Goal: Task Accomplishment & Management: Use online tool/utility

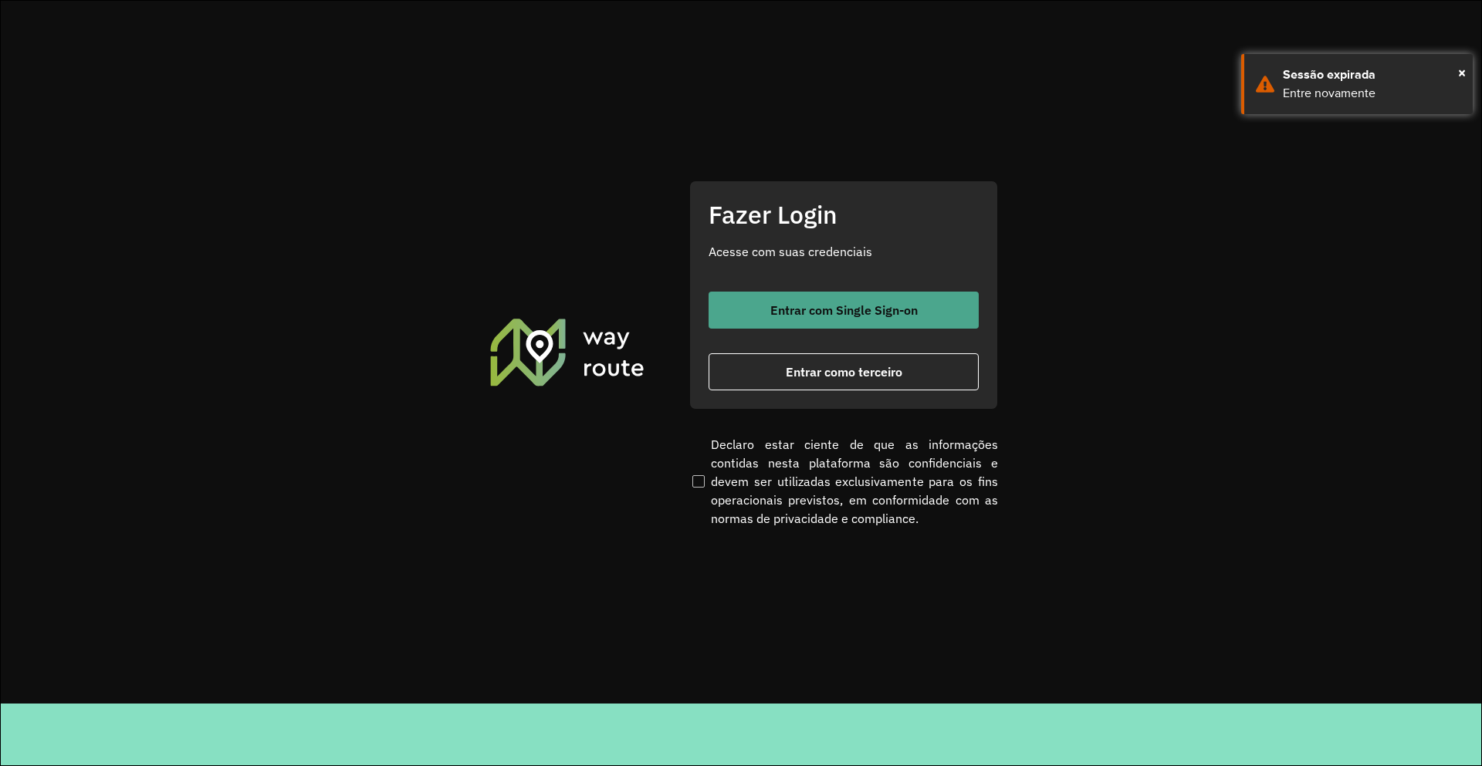
click at [840, 292] on button "Entrar com Single Sign-on" at bounding box center [843, 310] width 270 height 37
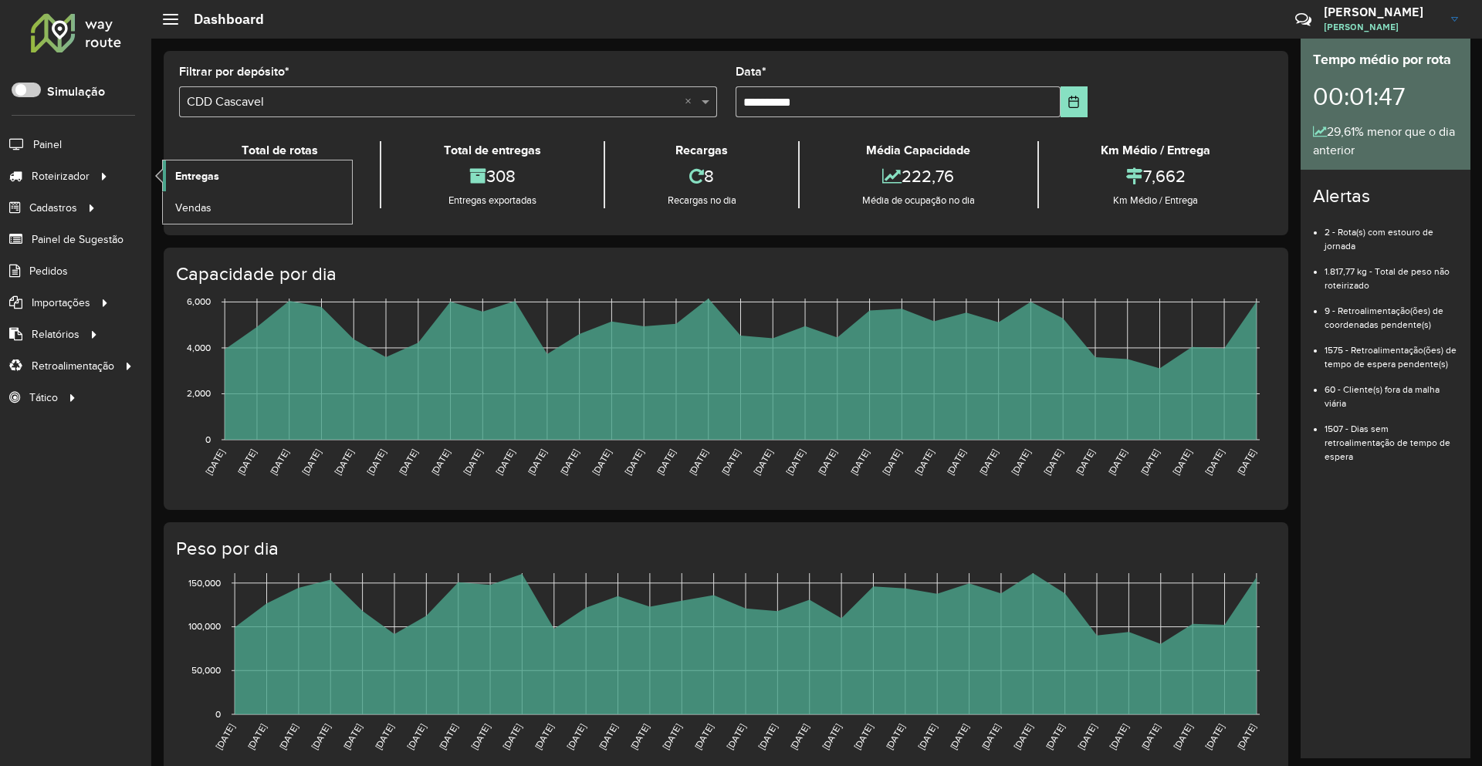
click at [200, 174] on span "Entregas" at bounding box center [197, 176] width 44 height 16
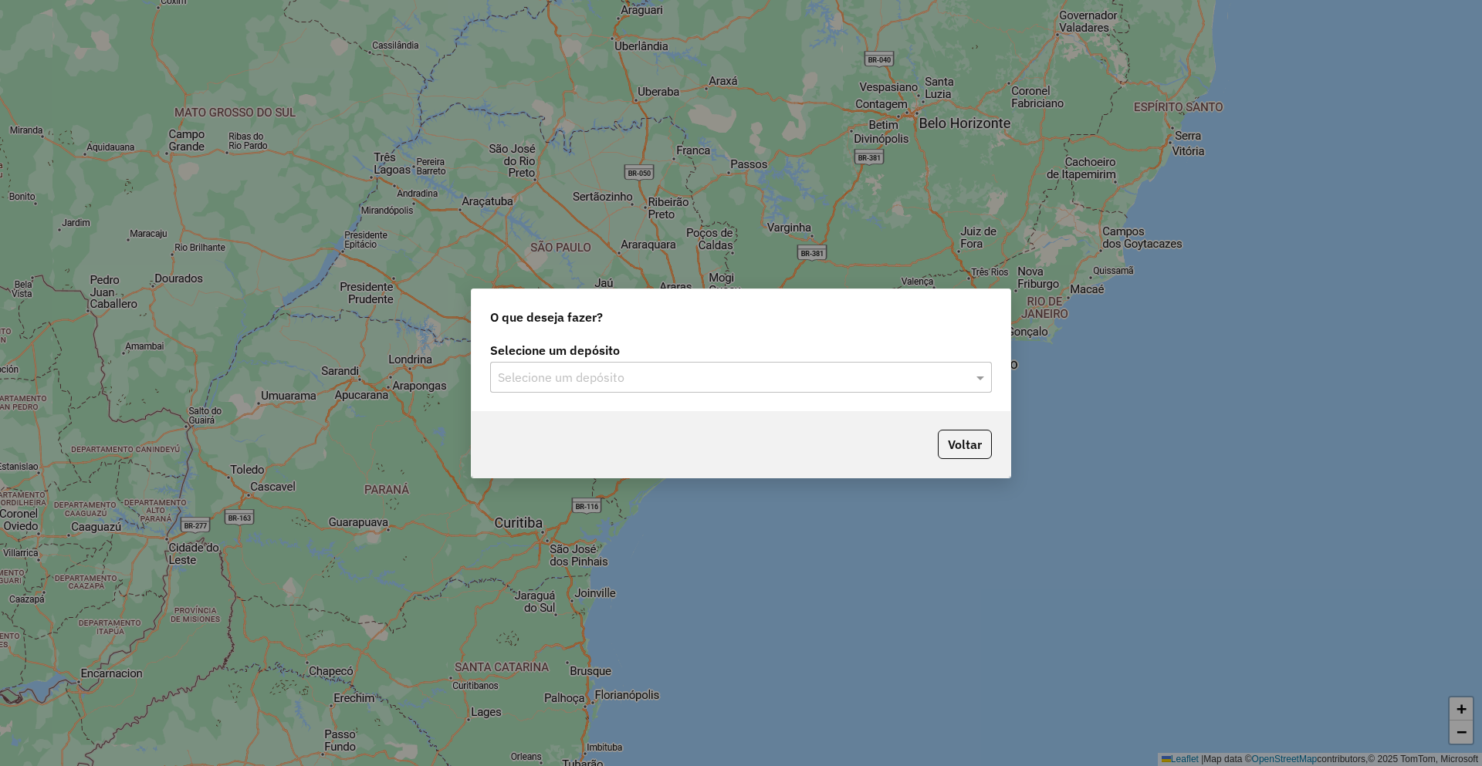
drag, startPoint x: 648, startPoint y: 357, endPoint x: 611, endPoint y: 370, distance: 39.3
click at [632, 362] on div "Selecione um depósito Selecione um depósito" at bounding box center [741, 369] width 502 height 48
click at [611, 370] on input "text" at bounding box center [725, 378] width 455 height 19
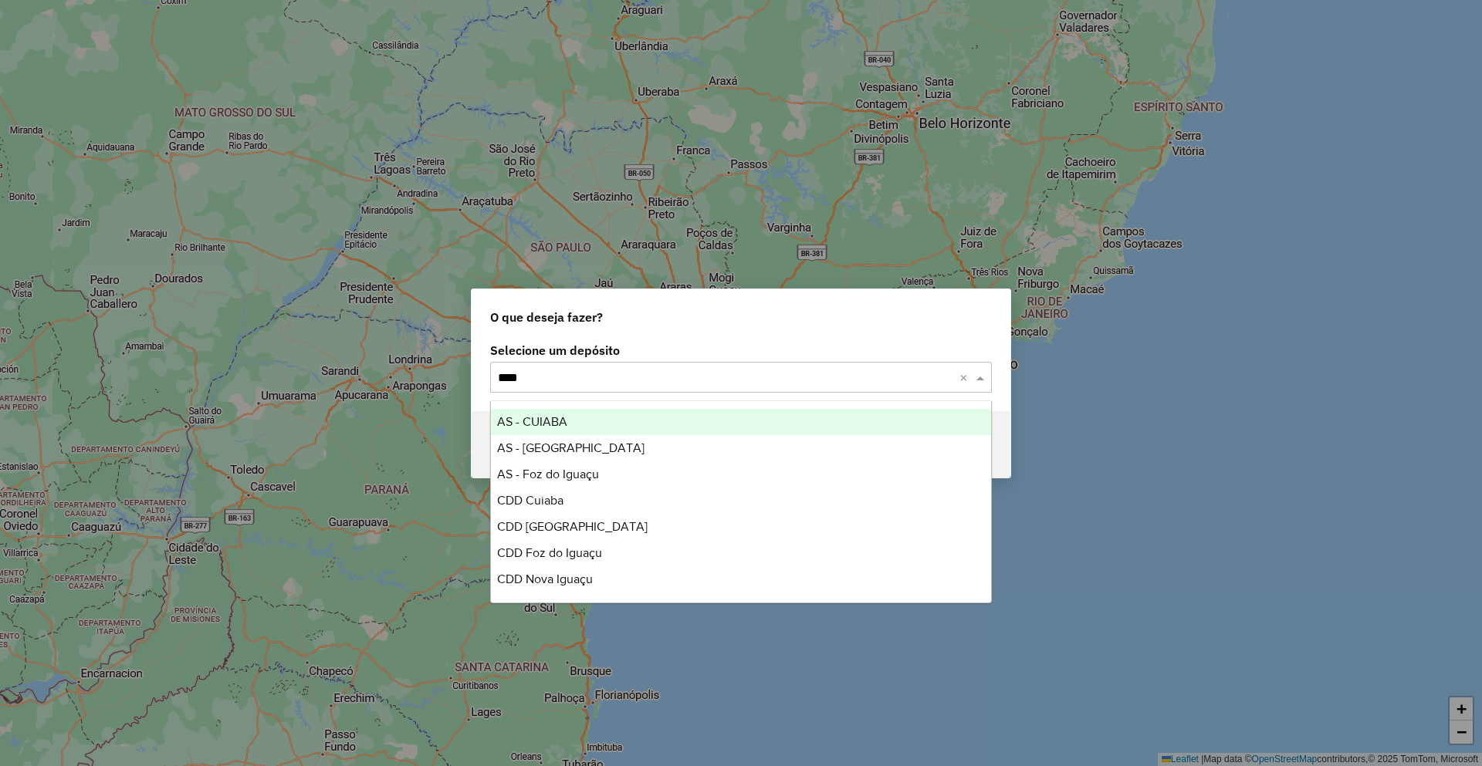
type input "*****"
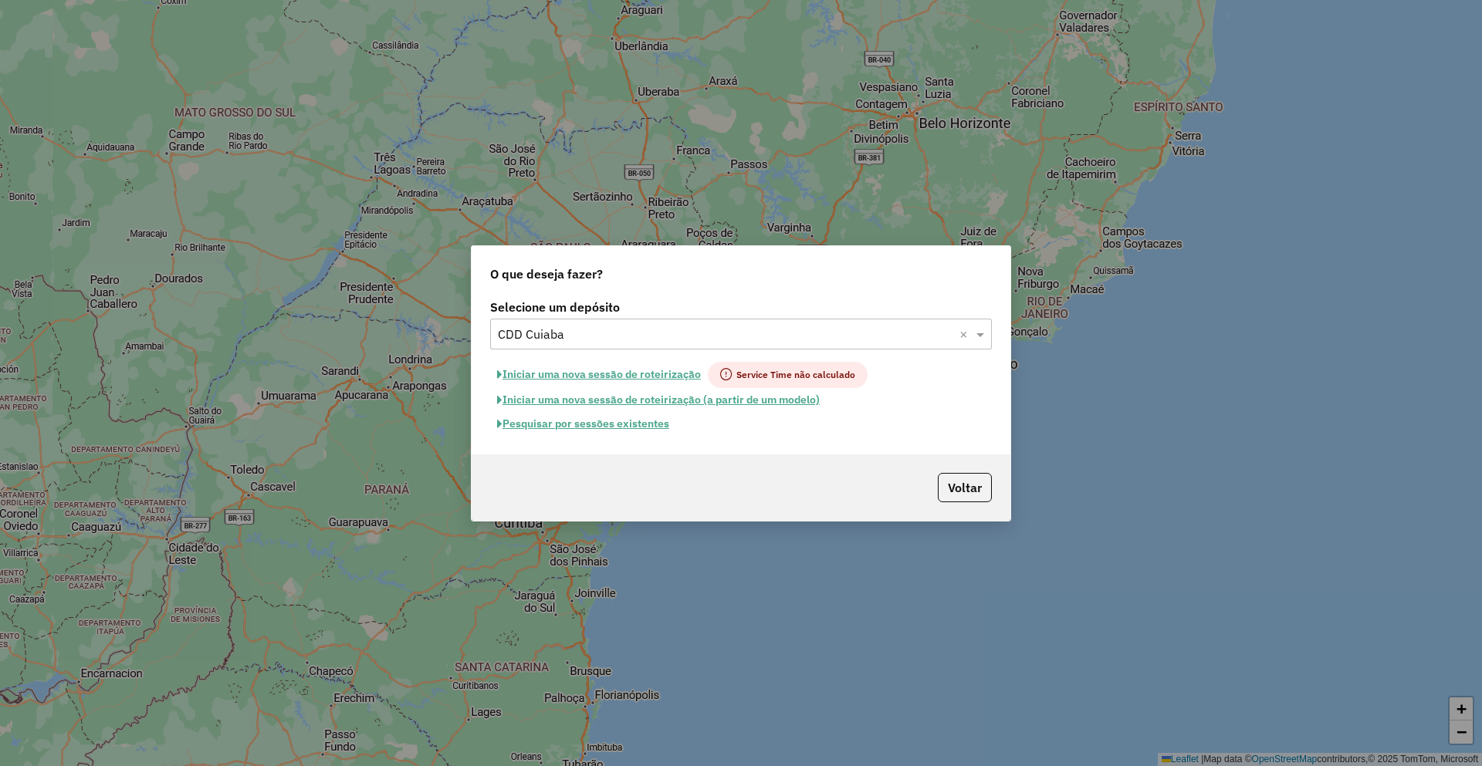
click at [592, 424] on button "Pesquisar por sessões existentes" at bounding box center [583, 424] width 186 height 24
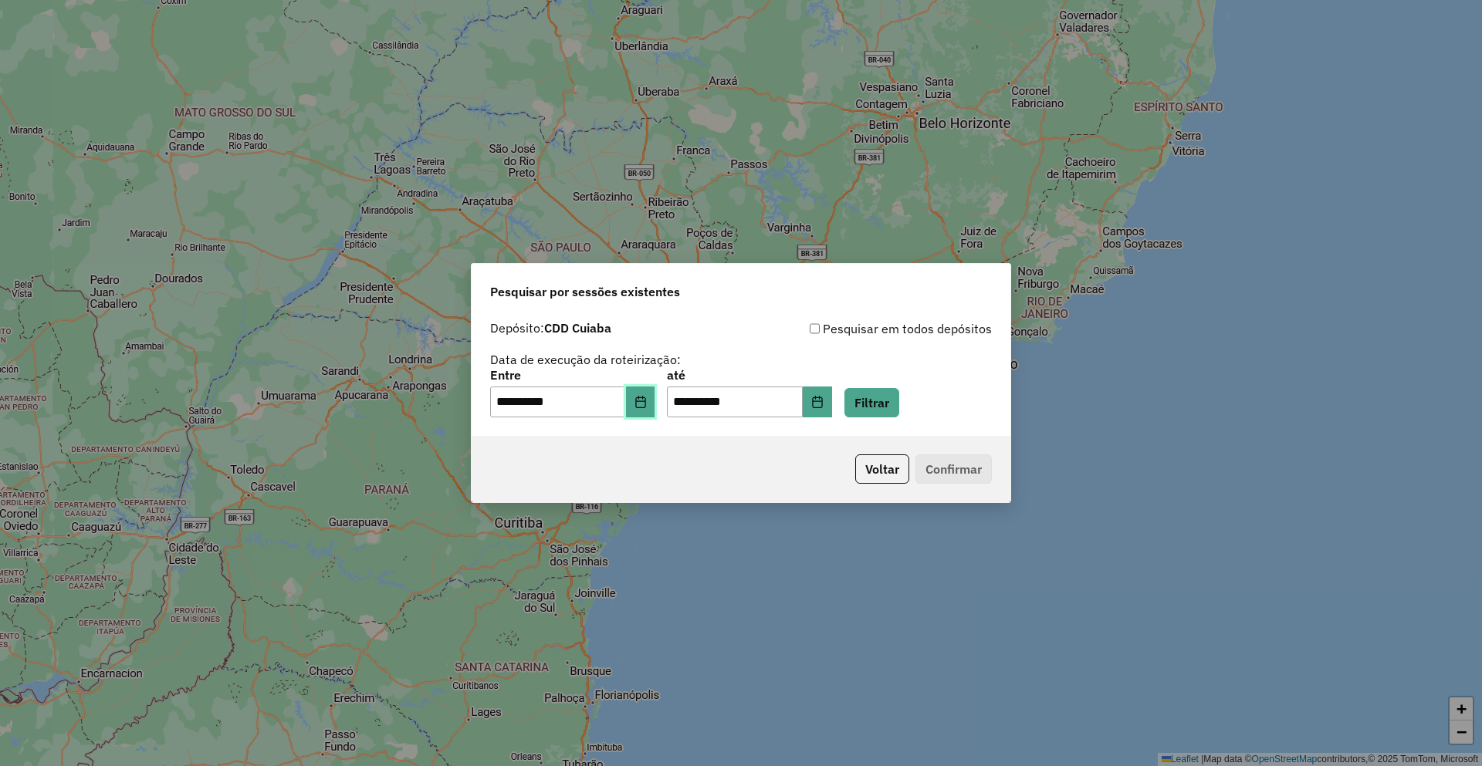
click at [655, 408] on button "Choose Date" at bounding box center [640, 402] width 29 height 31
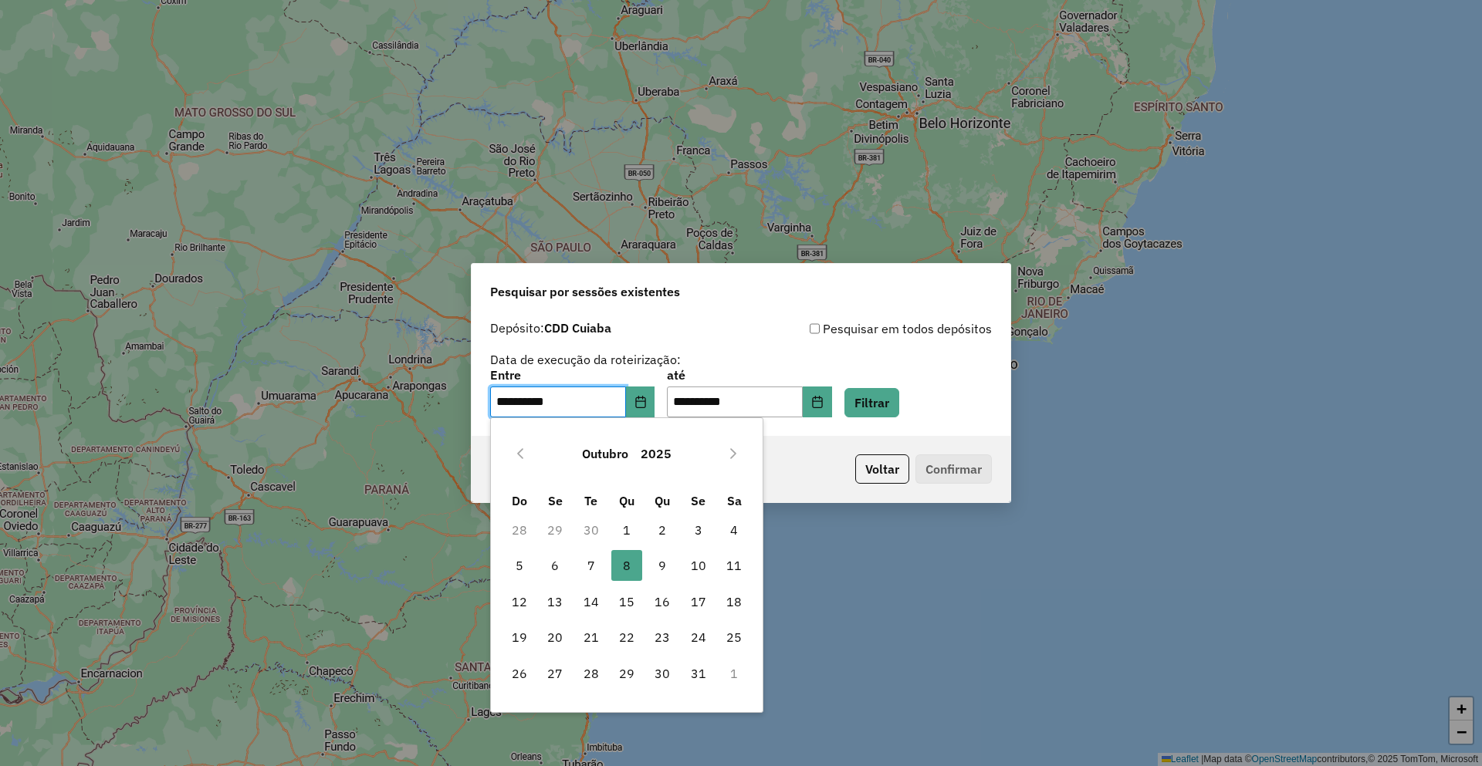
click at [600, 442] on button "Outubro" at bounding box center [605, 453] width 59 height 37
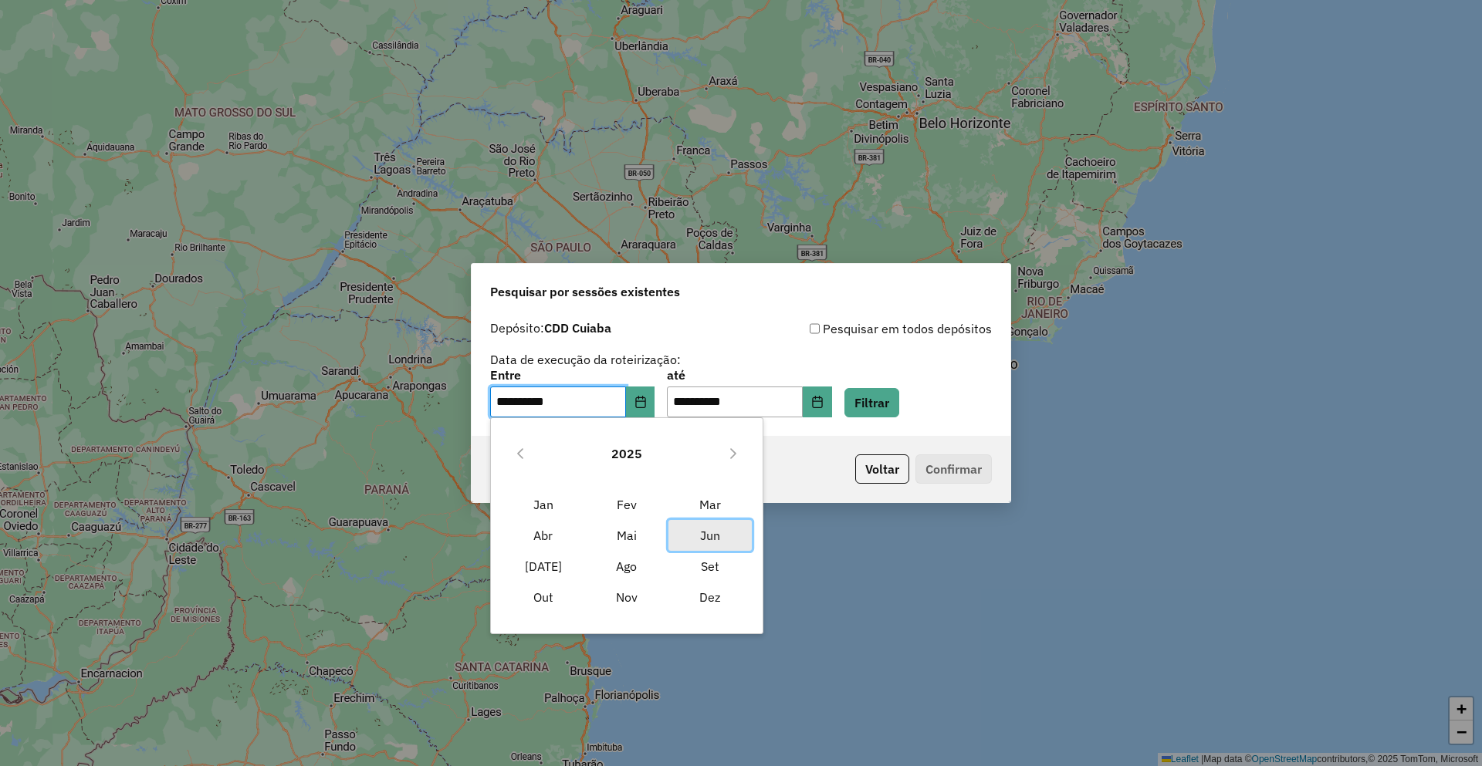
click at [710, 536] on span "Jun" at bounding box center [709, 535] width 83 height 31
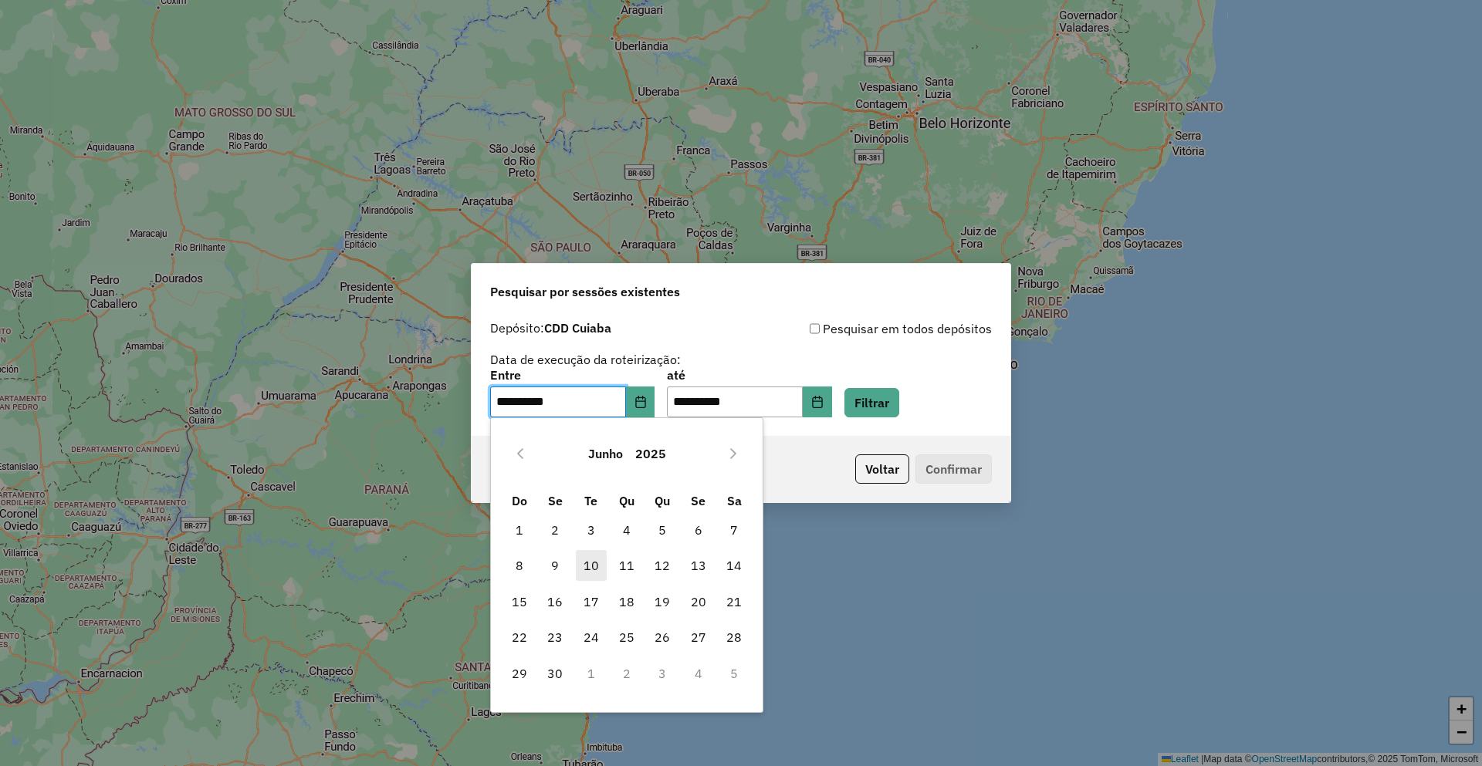
click at [587, 564] on span "10" at bounding box center [591, 565] width 31 height 31
type input "**********"
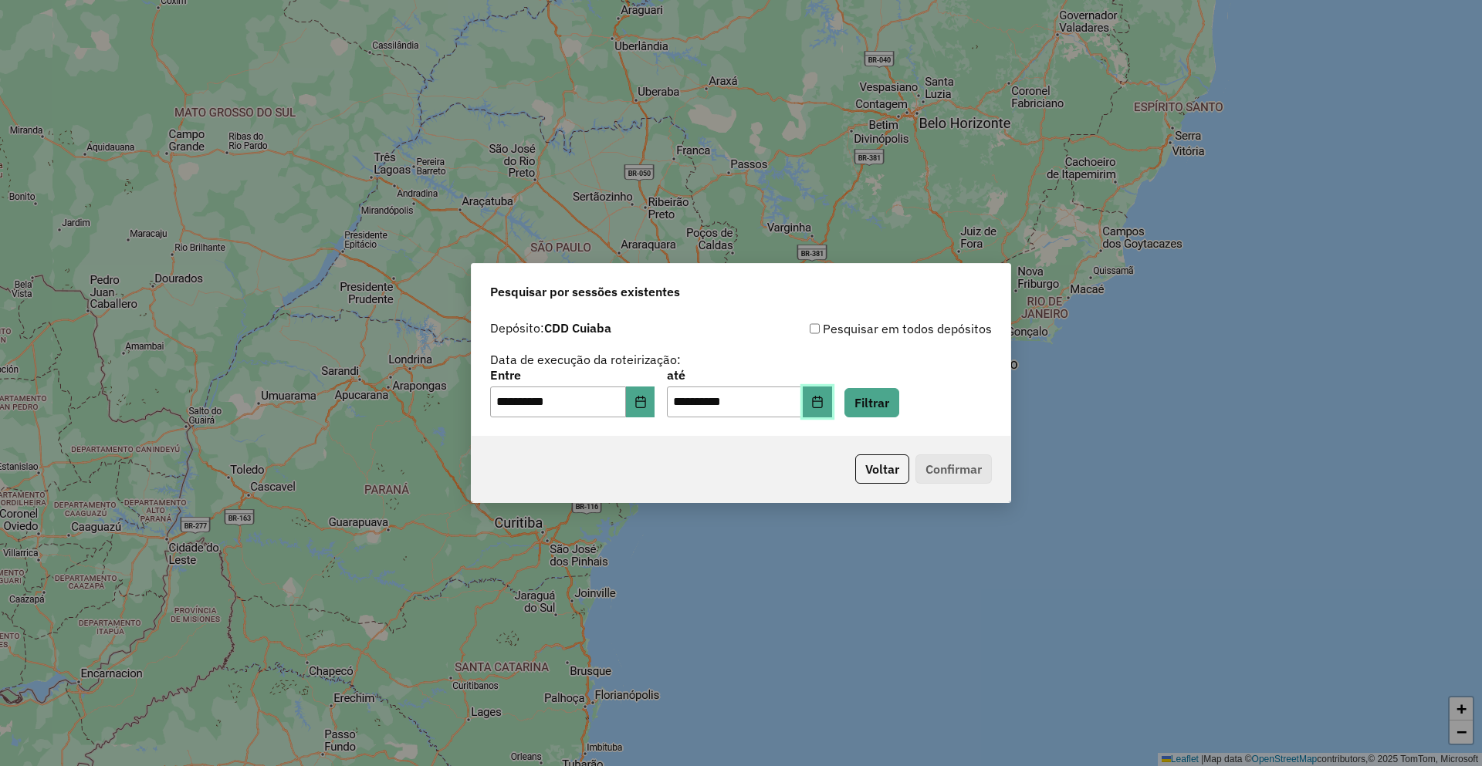
click at [822, 407] on icon "Choose Date" at bounding box center [817, 402] width 10 height 12
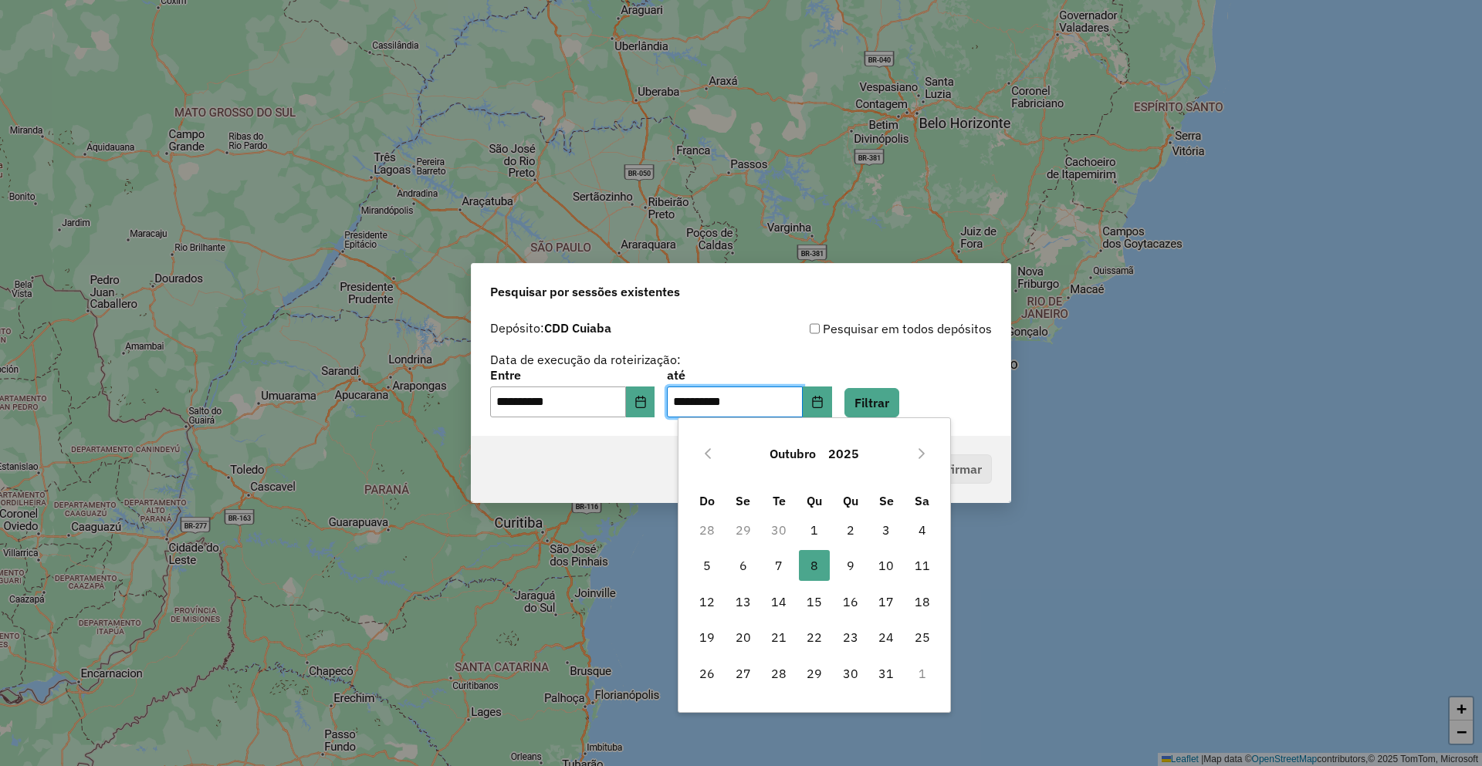
click at [777, 458] on button "Outubro" at bounding box center [792, 453] width 59 height 37
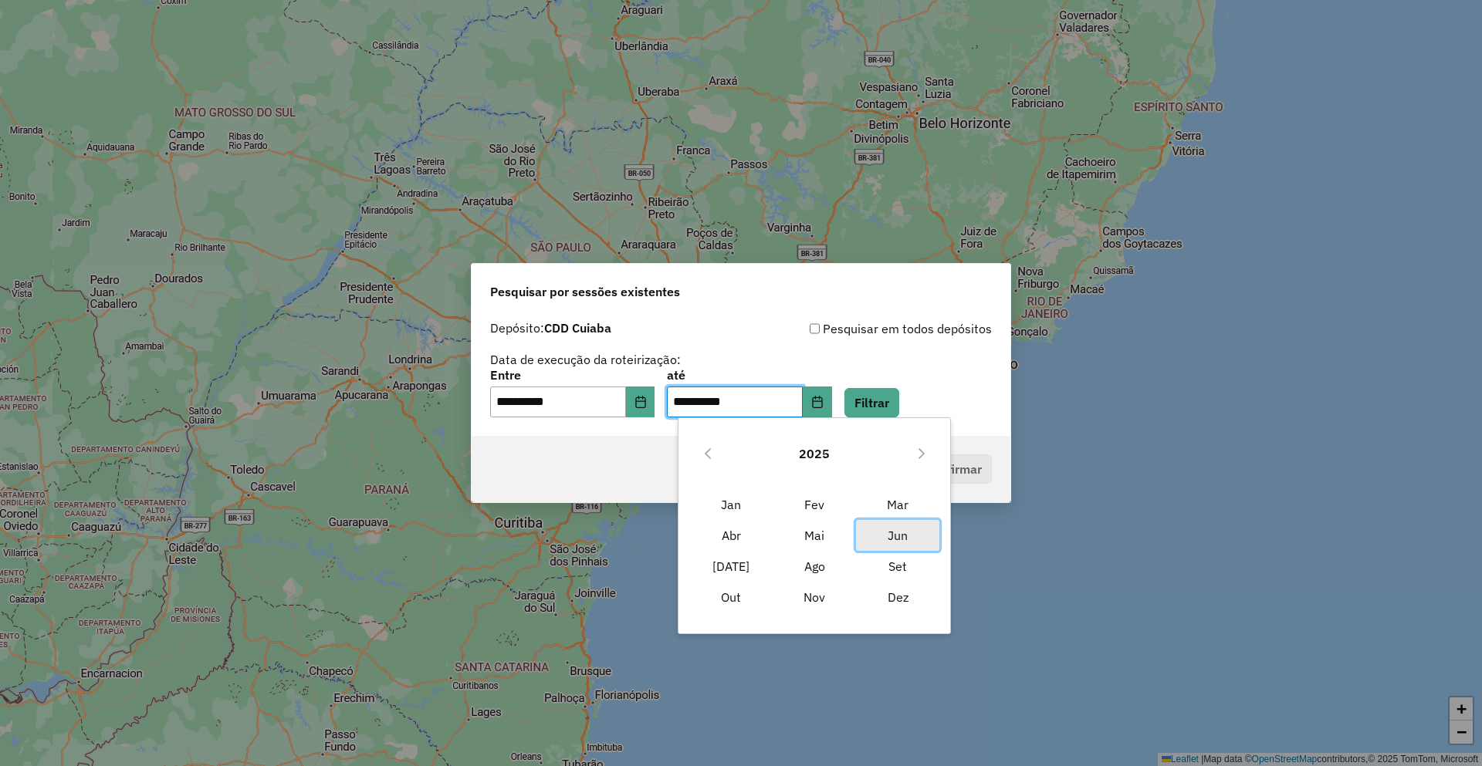
click at [898, 539] on span "Jun" at bounding box center [897, 535] width 83 height 31
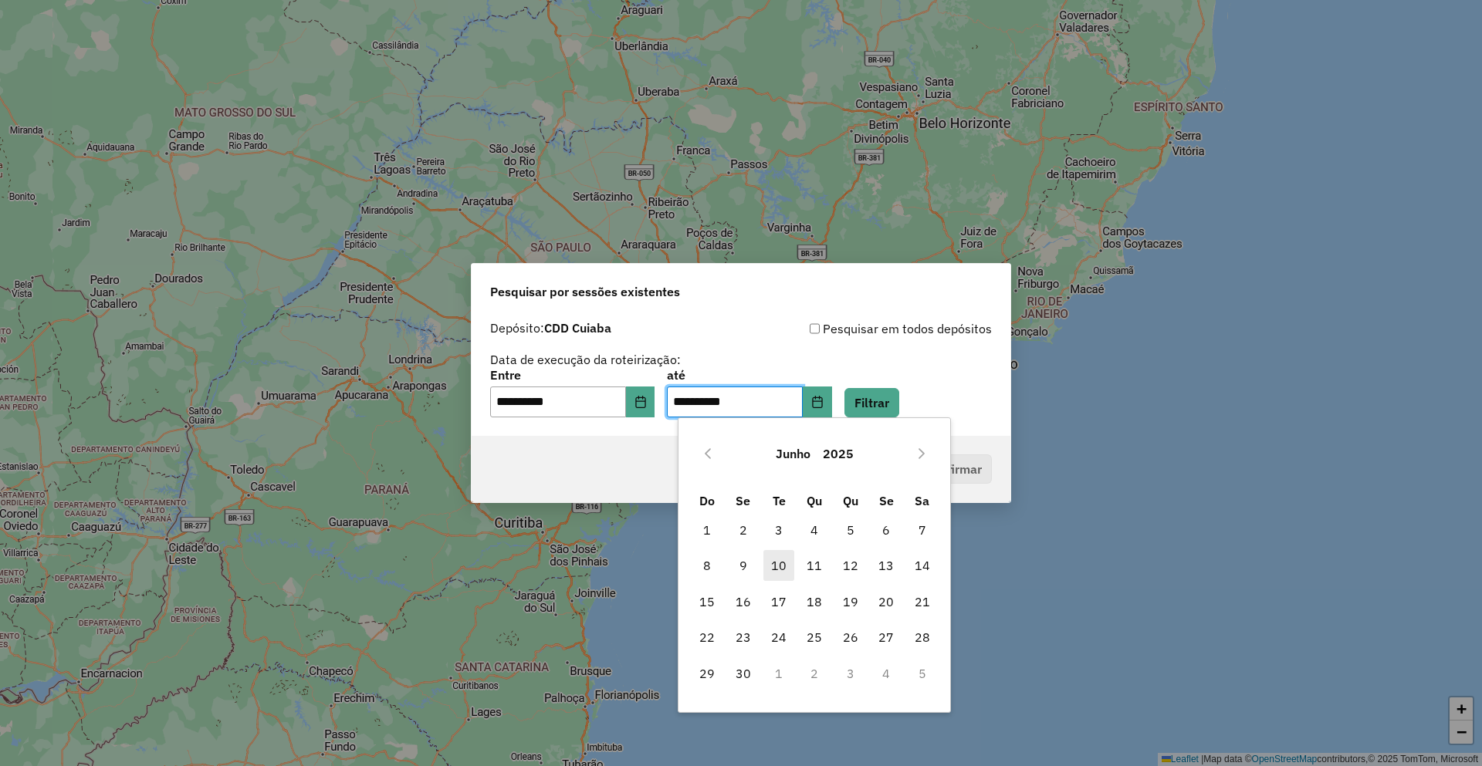
click at [786, 563] on span "10" at bounding box center [778, 565] width 31 height 31
type input "**********"
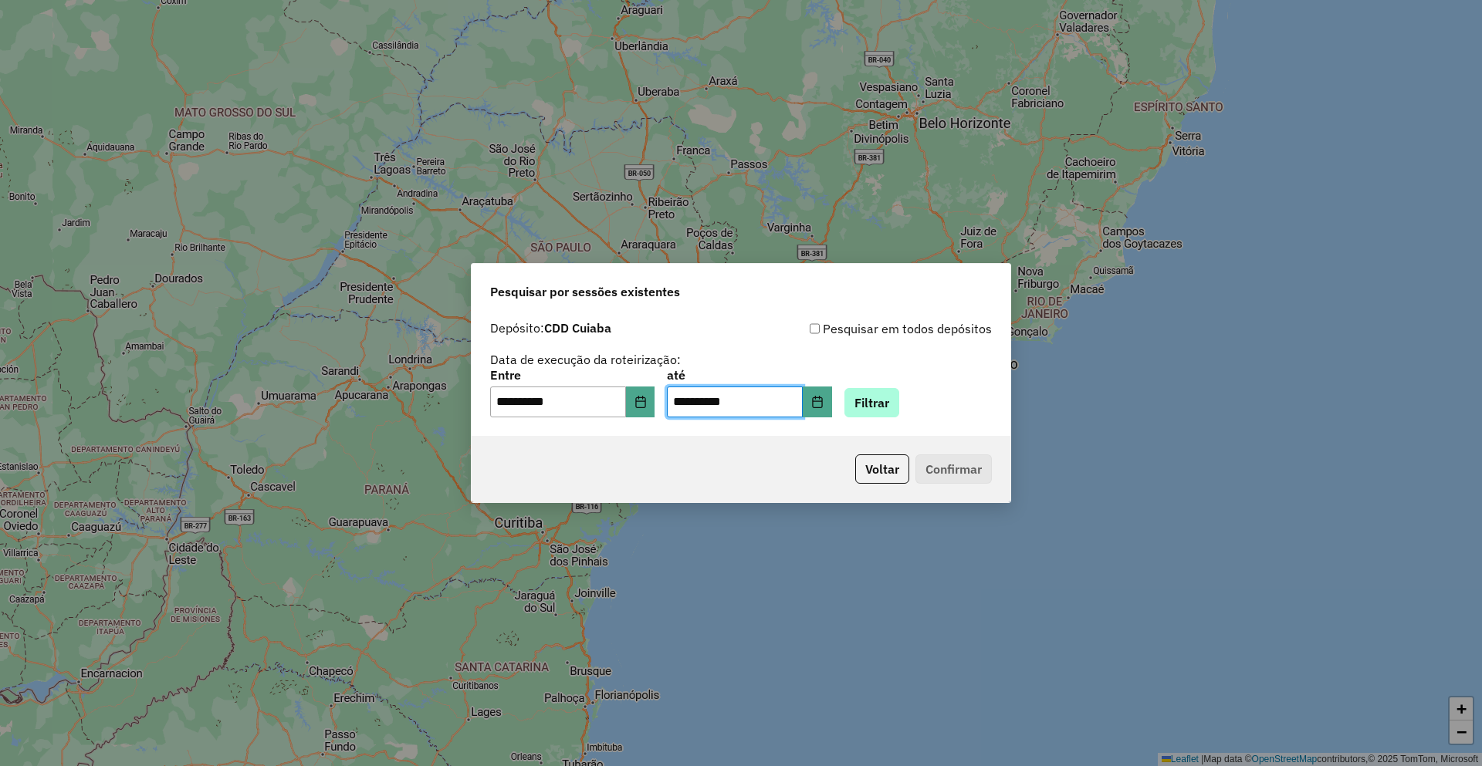
drag, startPoint x: 923, startPoint y: 401, endPoint x: 892, endPoint y: 405, distance: 31.2
click at [921, 400] on div "**********" at bounding box center [741, 394] width 502 height 48
click at [889, 405] on button "Filtrar" at bounding box center [871, 402] width 55 height 29
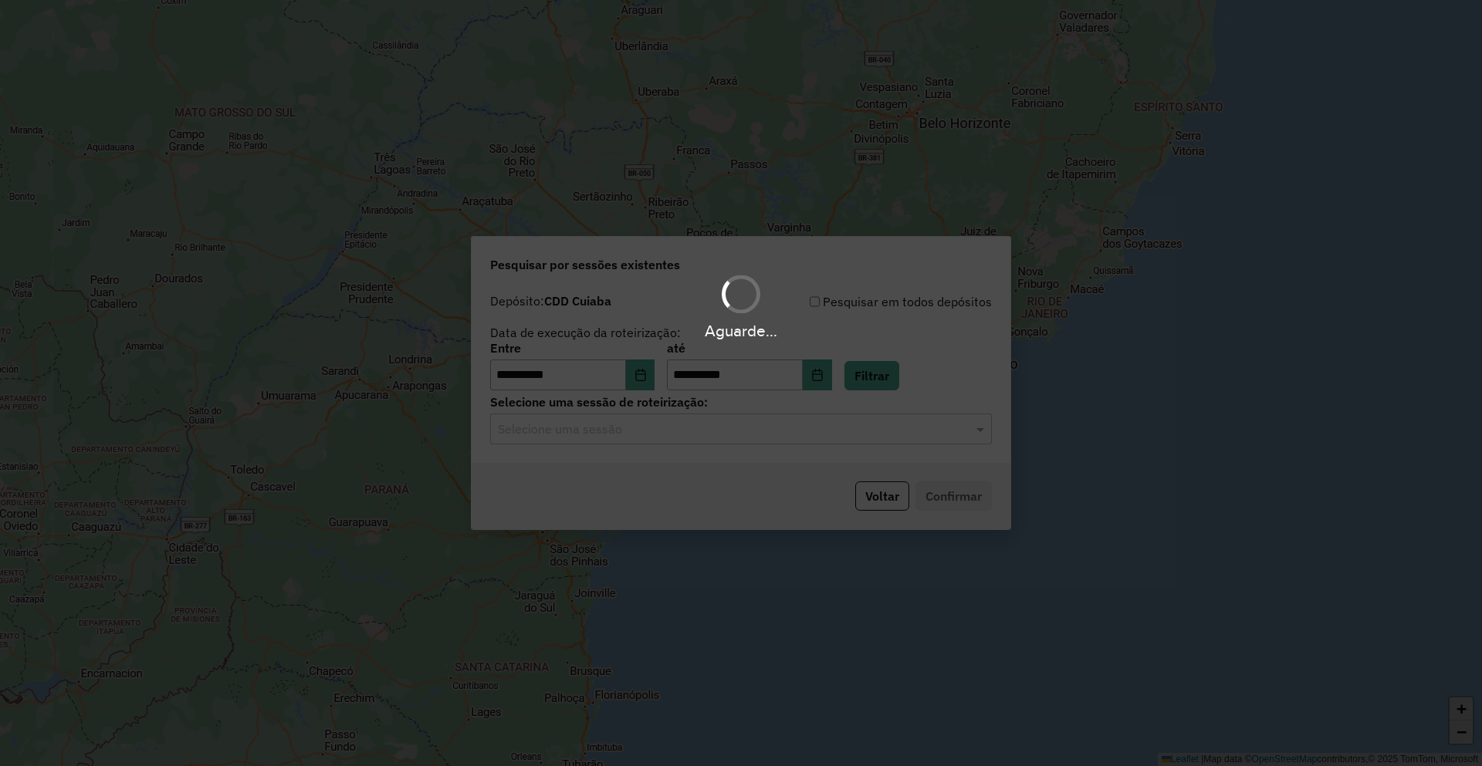
click at [637, 428] on input "text" at bounding box center [725, 430] width 455 height 19
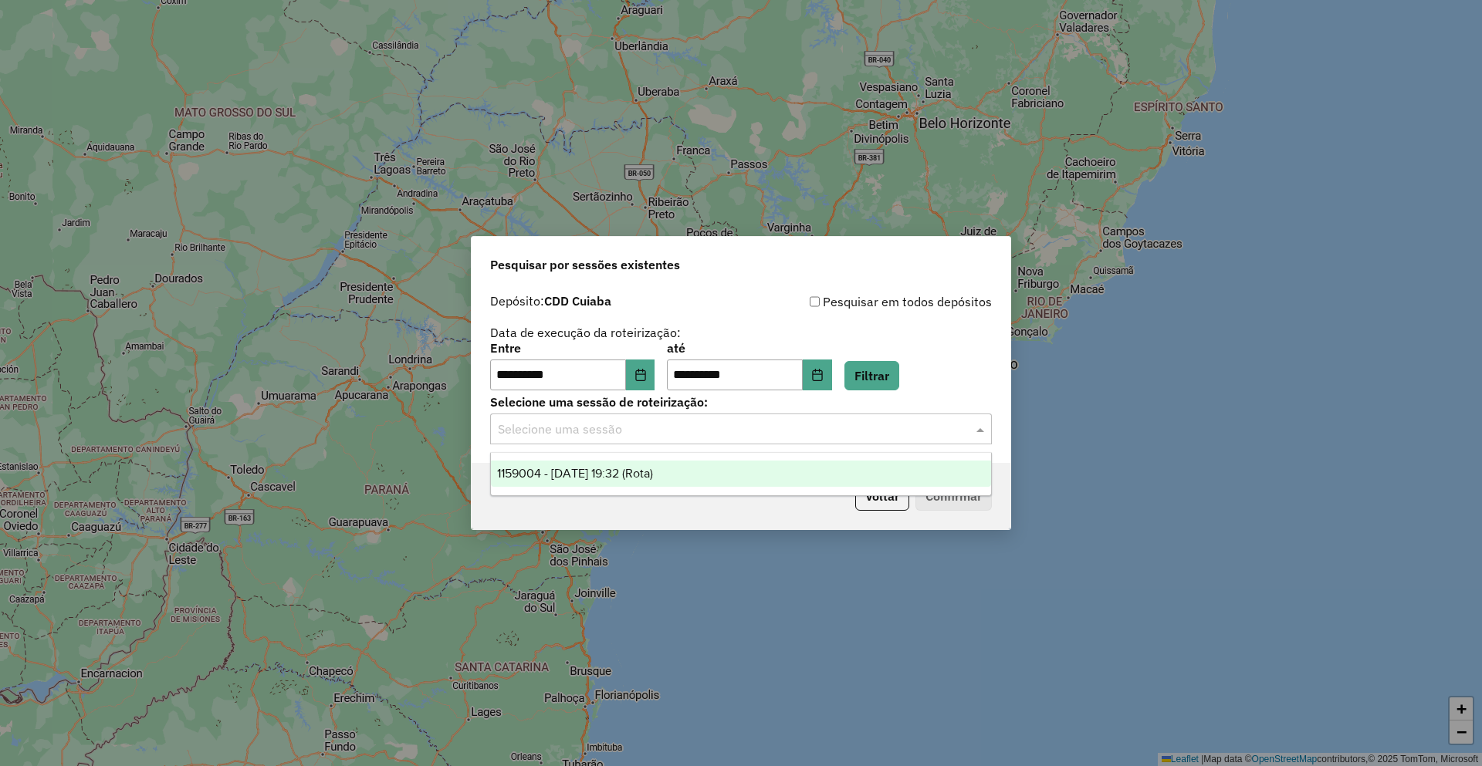
click at [653, 468] on span "1159004 - 10/06/2025 19:32 (Rota)" at bounding box center [575, 473] width 156 height 13
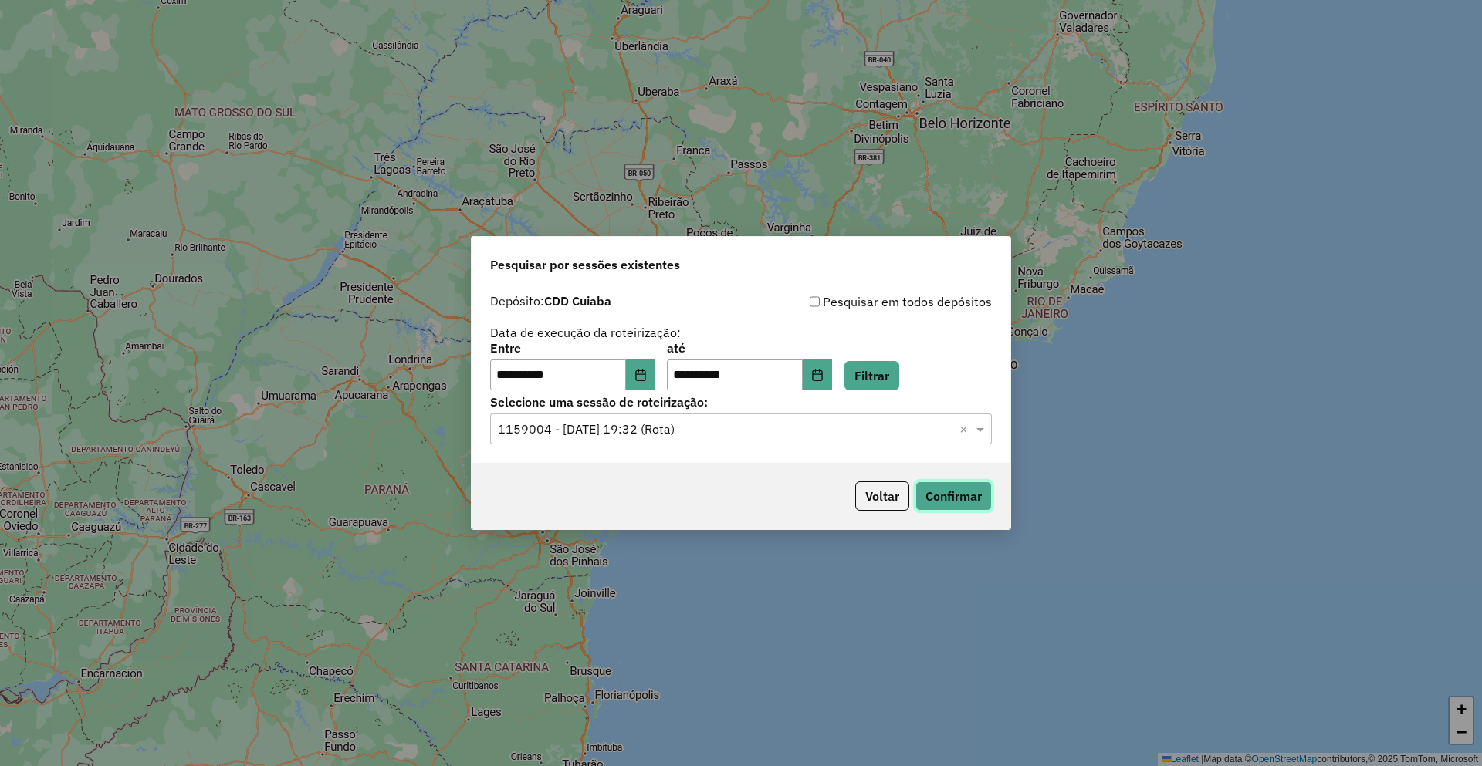
click at [941, 501] on button "Confirmar" at bounding box center [953, 496] width 76 height 29
click at [879, 492] on button "Voltar" at bounding box center [882, 496] width 54 height 29
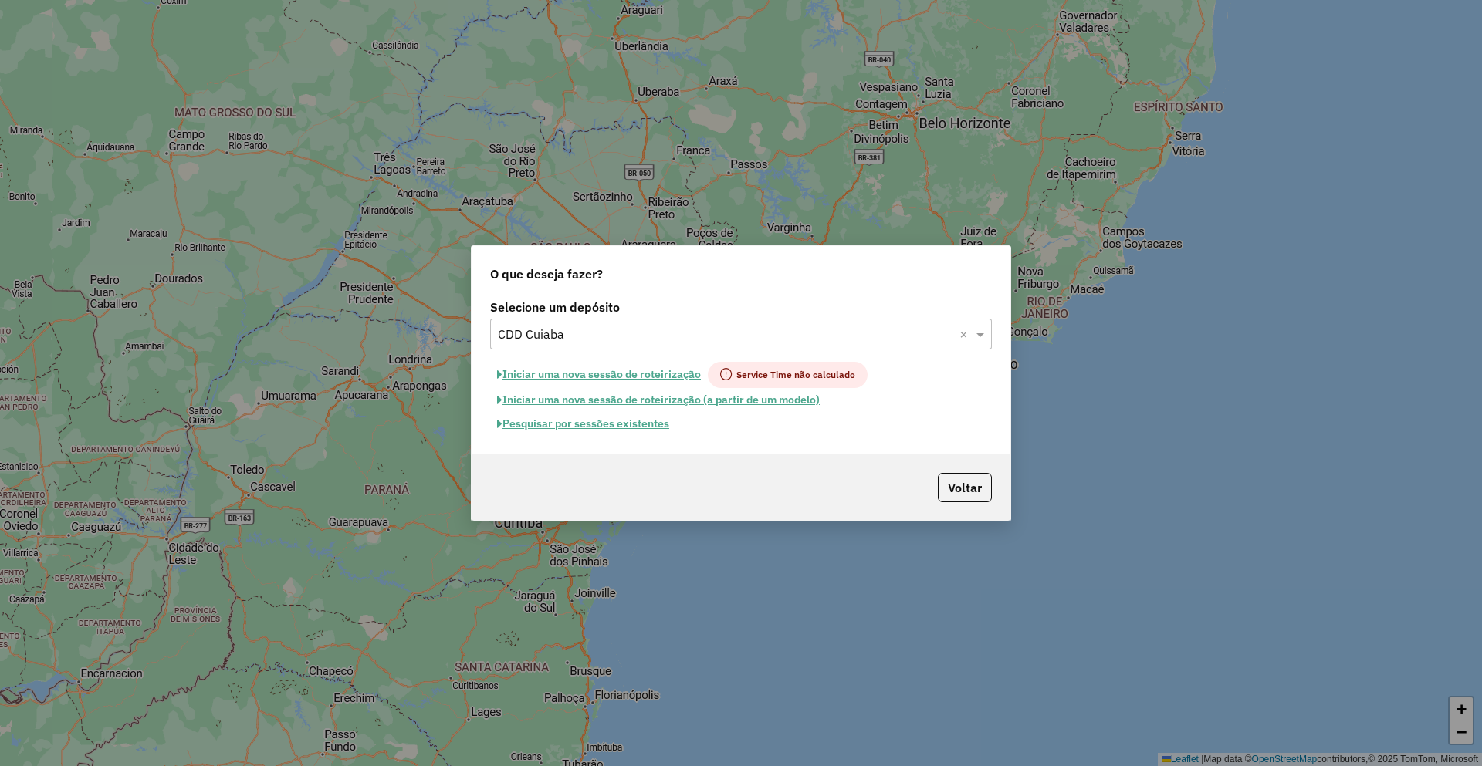
click at [594, 326] on input "text" at bounding box center [725, 335] width 455 height 19
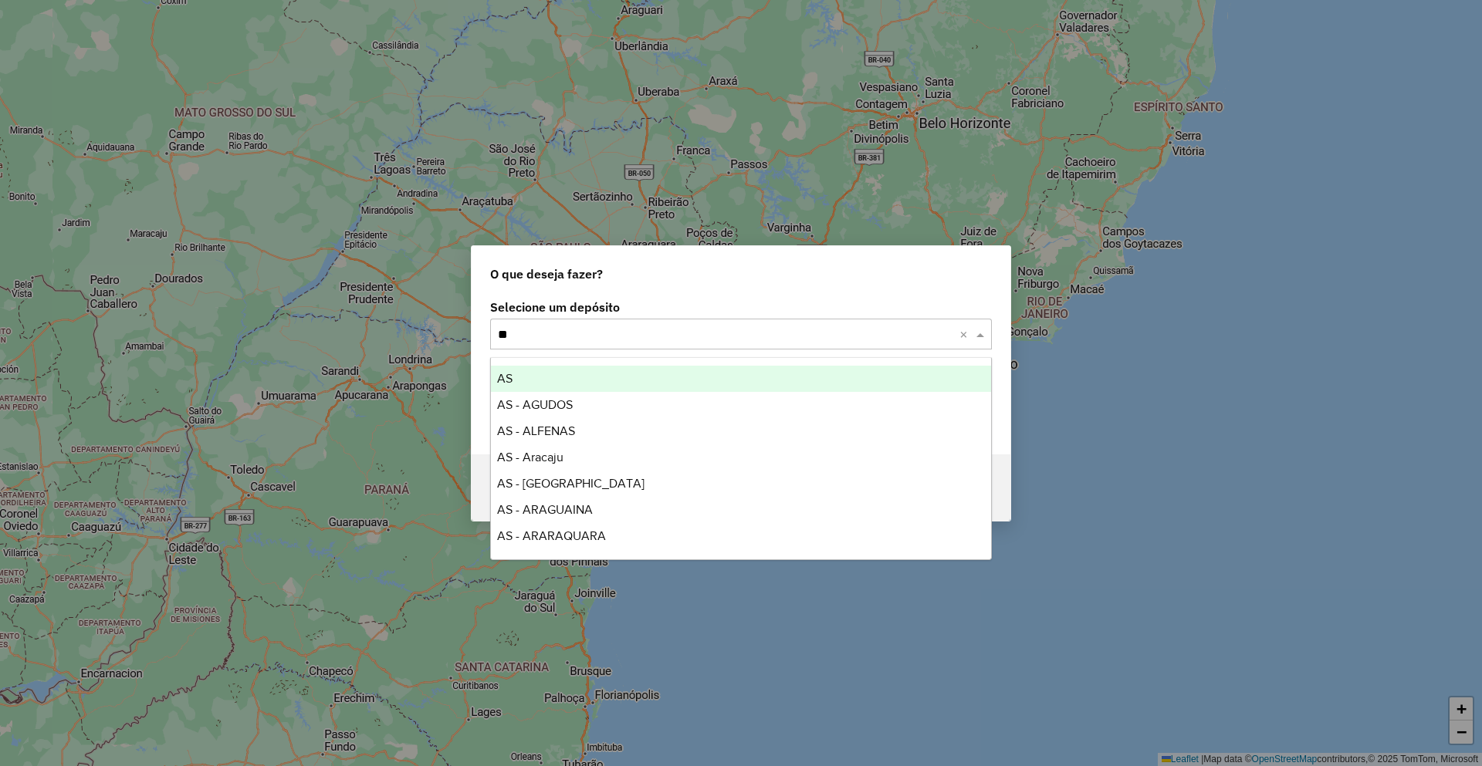
type input "*"
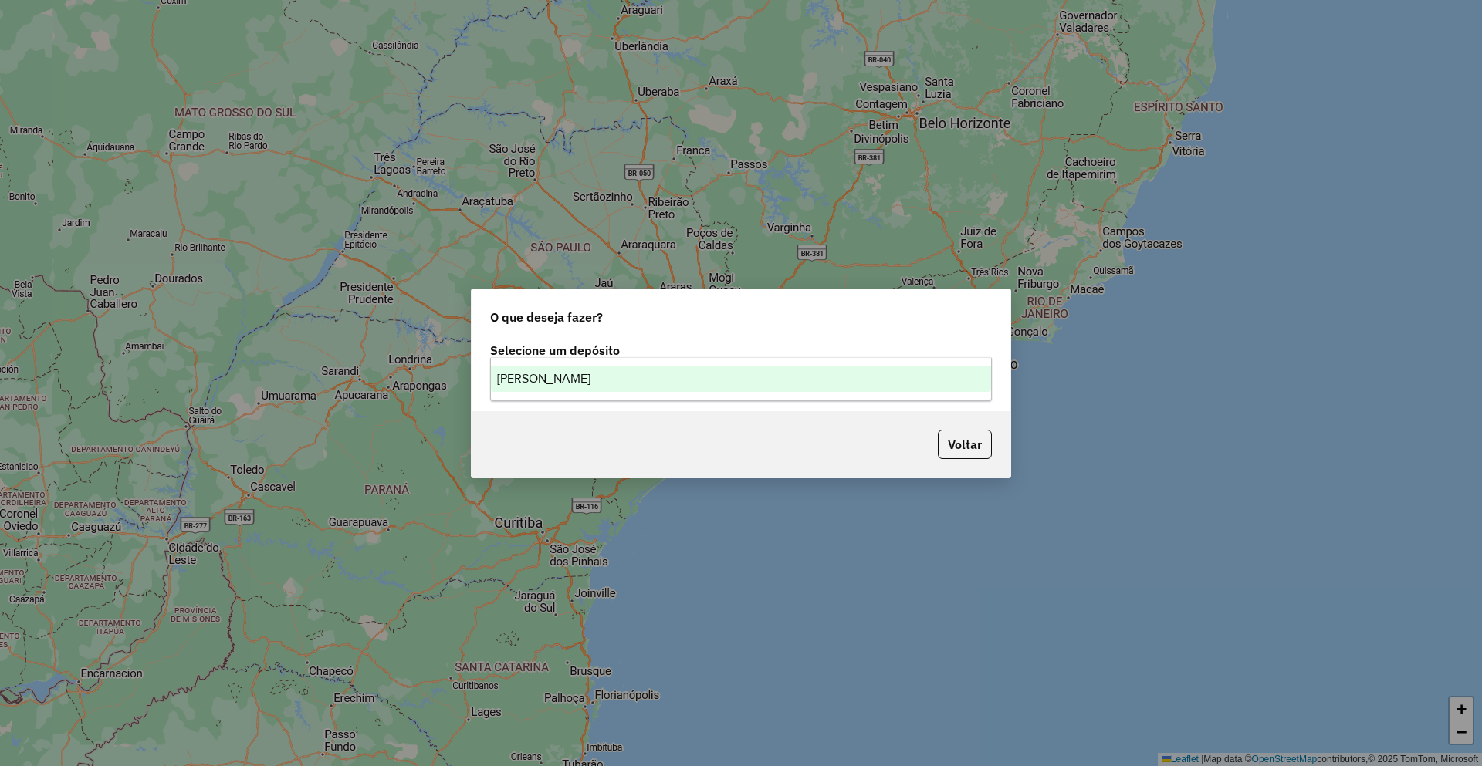
type input "***"
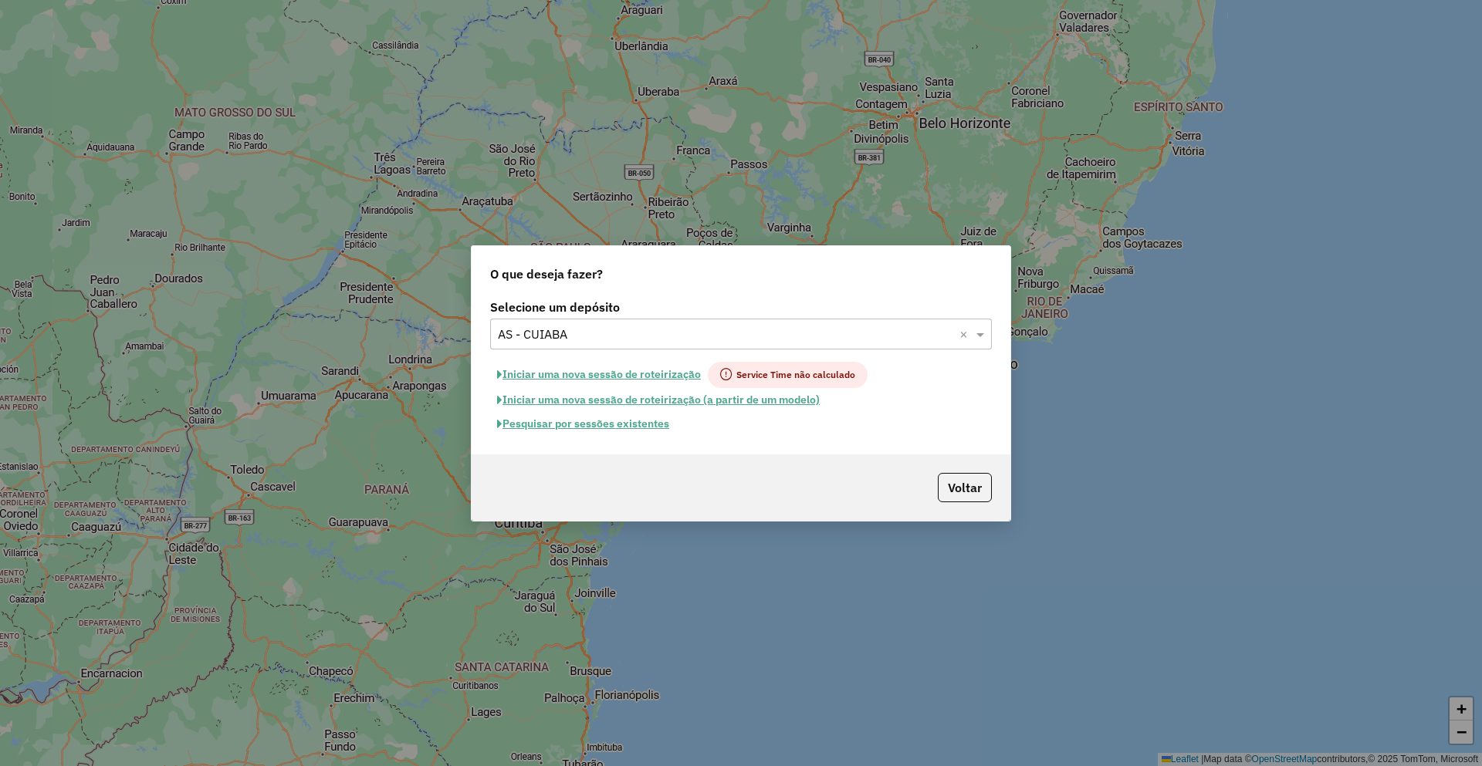
click at [629, 422] on button "Pesquisar por sessões existentes" at bounding box center [583, 424] width 186 height 24
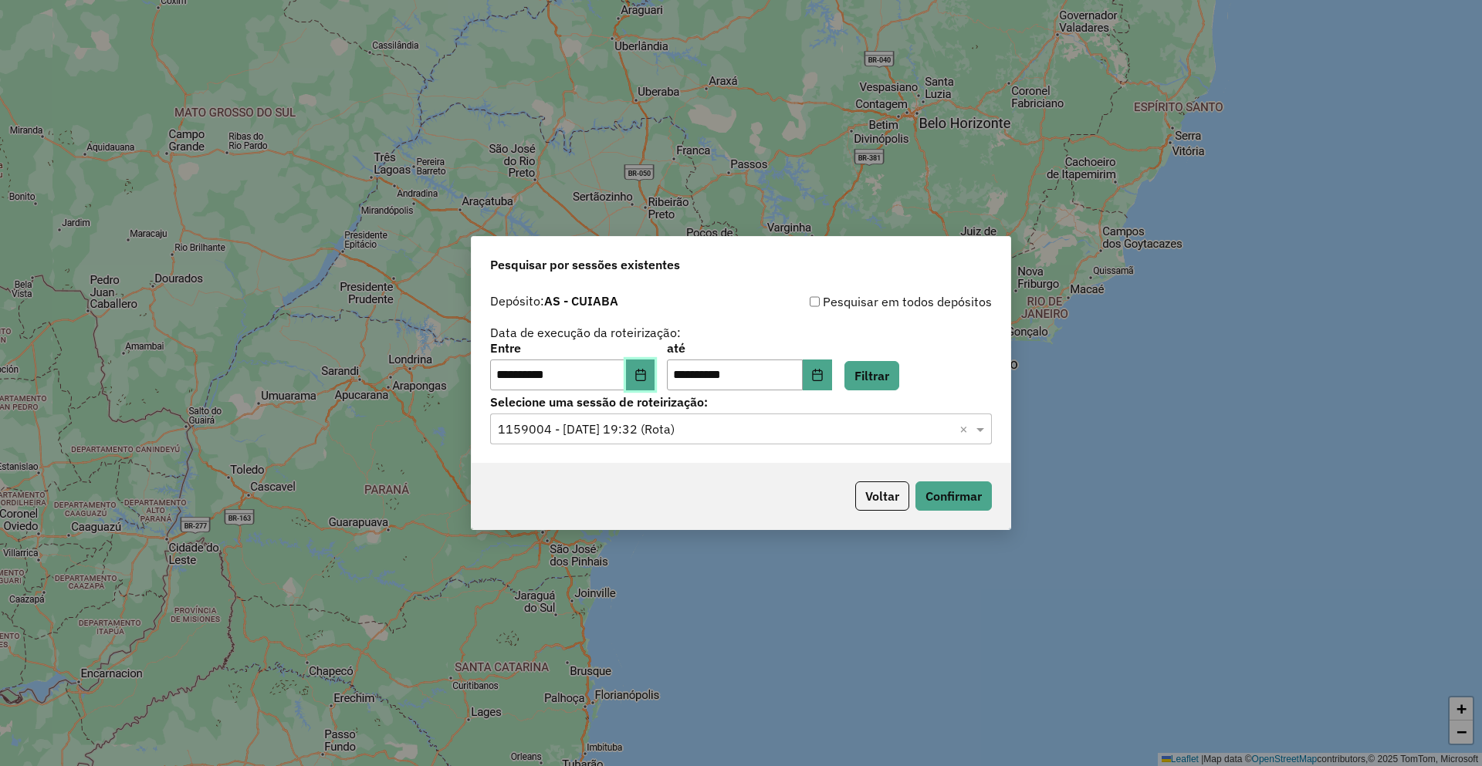
click at [647, 380] on icon "Choose Date" at bounding box center [640, 375] width 12 height 12
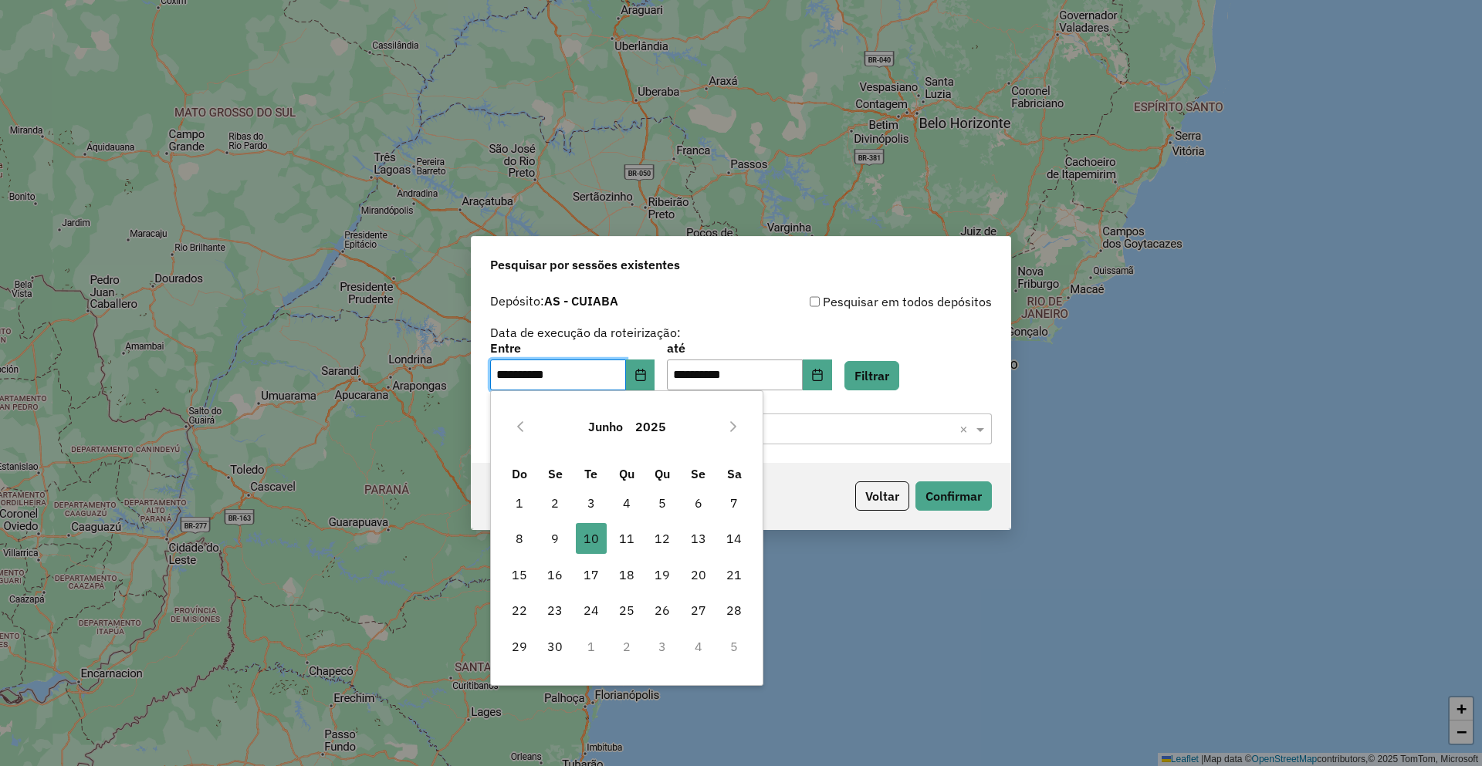
click at [609, 421] on button "Junho" at bounding box center [605, 426] width 47 height 37
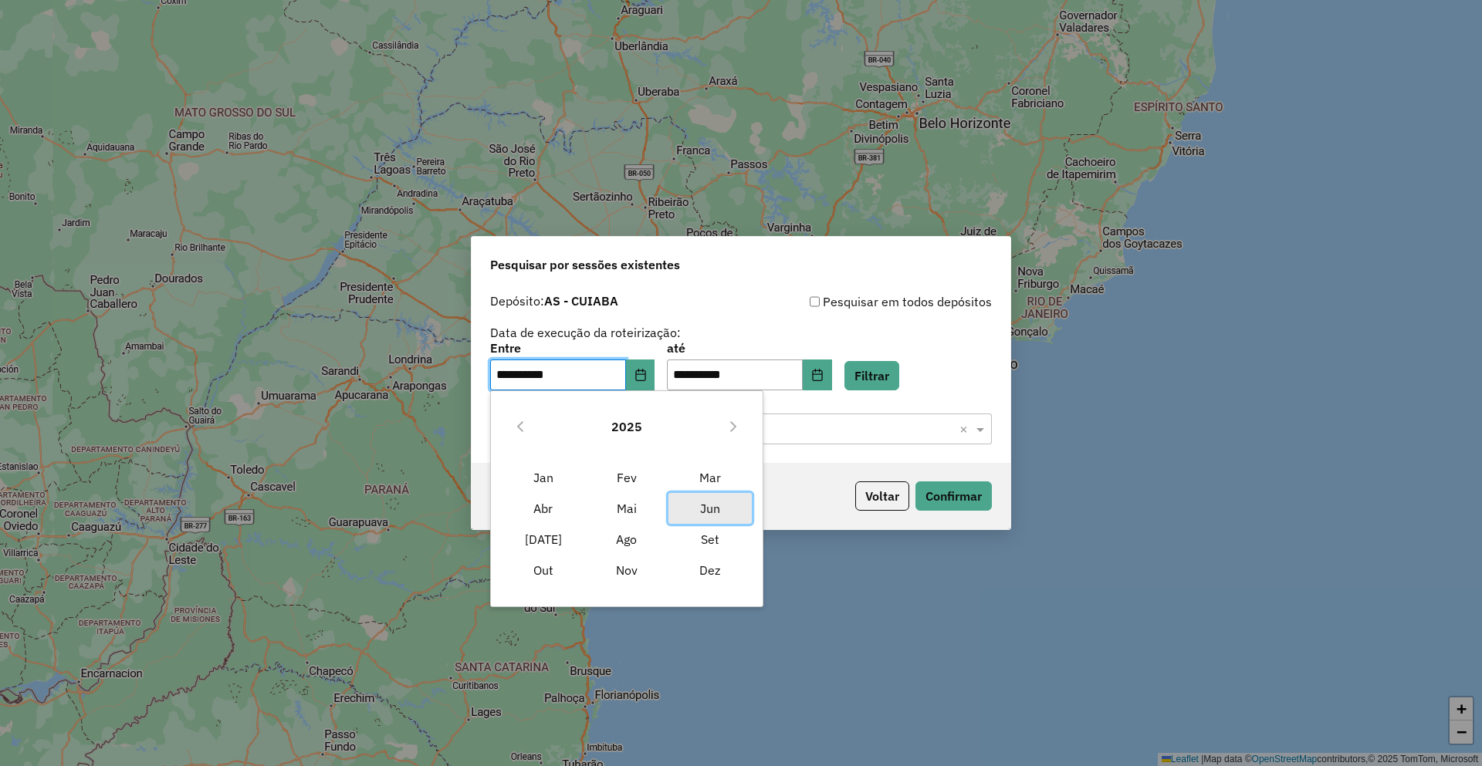
click at [707, 512] on span "Jun" at bounding box center [709, 508] width 83 height 31
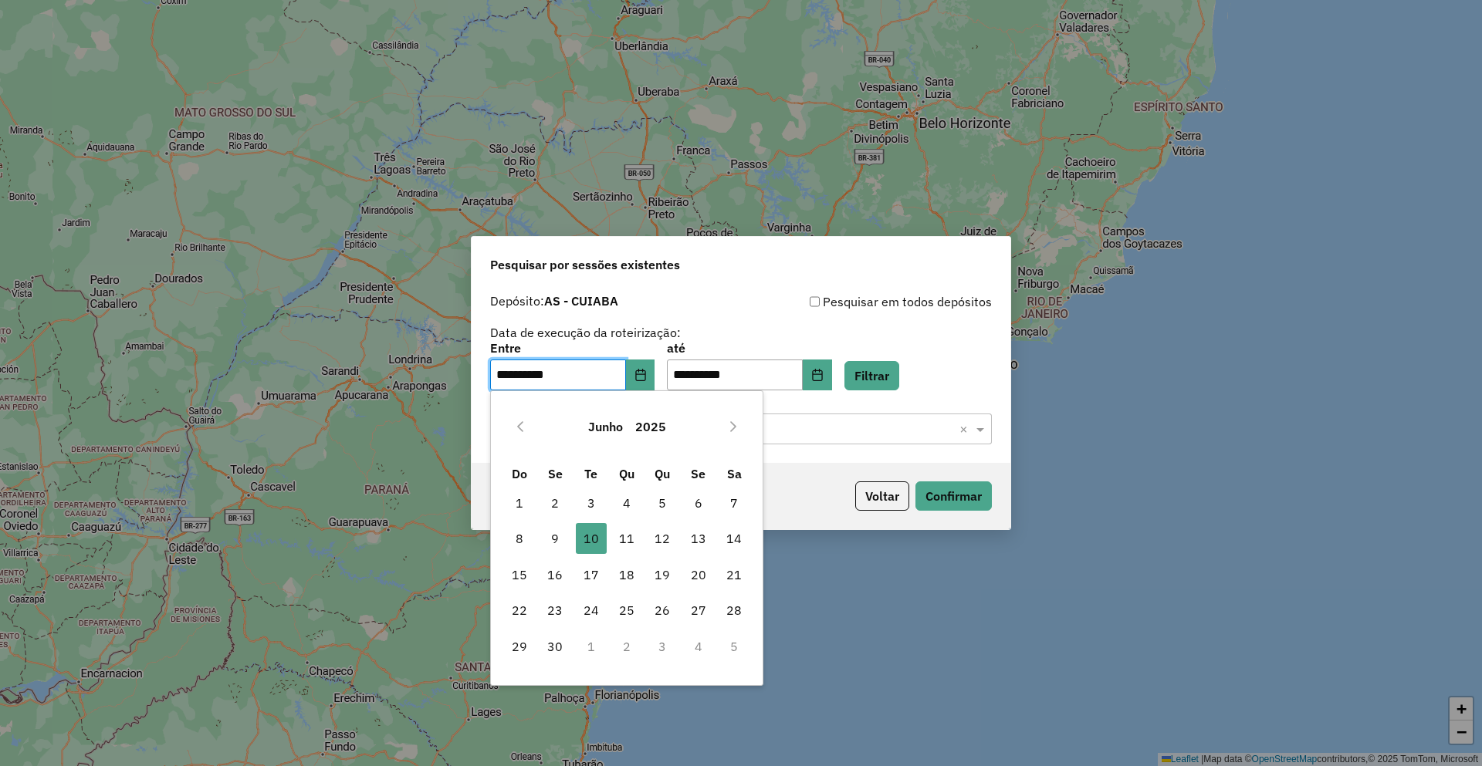
click at [594, 537] on span "10" at bounding box center [591, 538] width 31 height 31
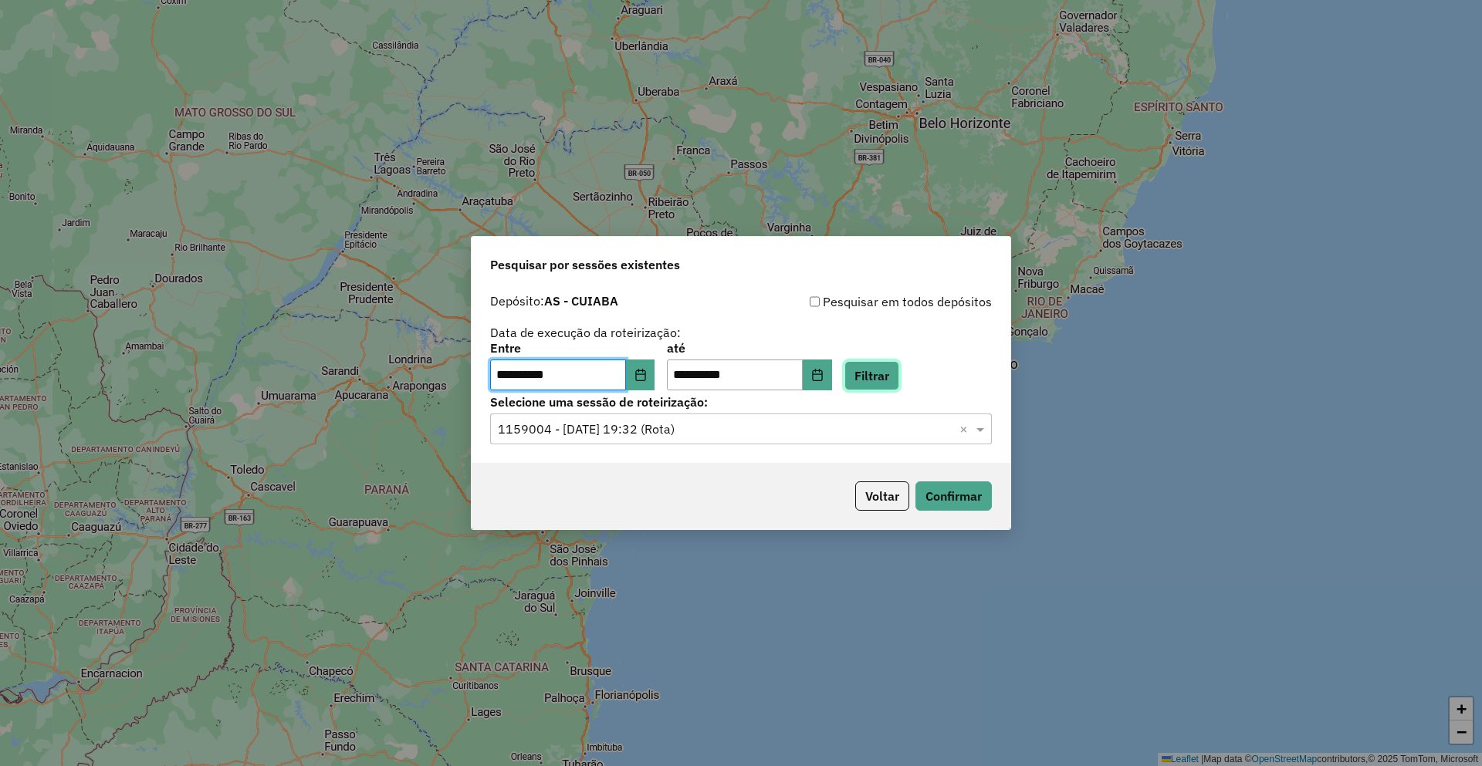
click at [892, 376] on button "Filtrar" at bounding box center [871, 375] width 55 height 29
drag, startPoint x: 642, startPoint y: 438, endPoint x: 644, endPoint y: 447, distance: 9.5
click at [642, 438] on input "text" at bounding box center [725, 430] width 455 height 19
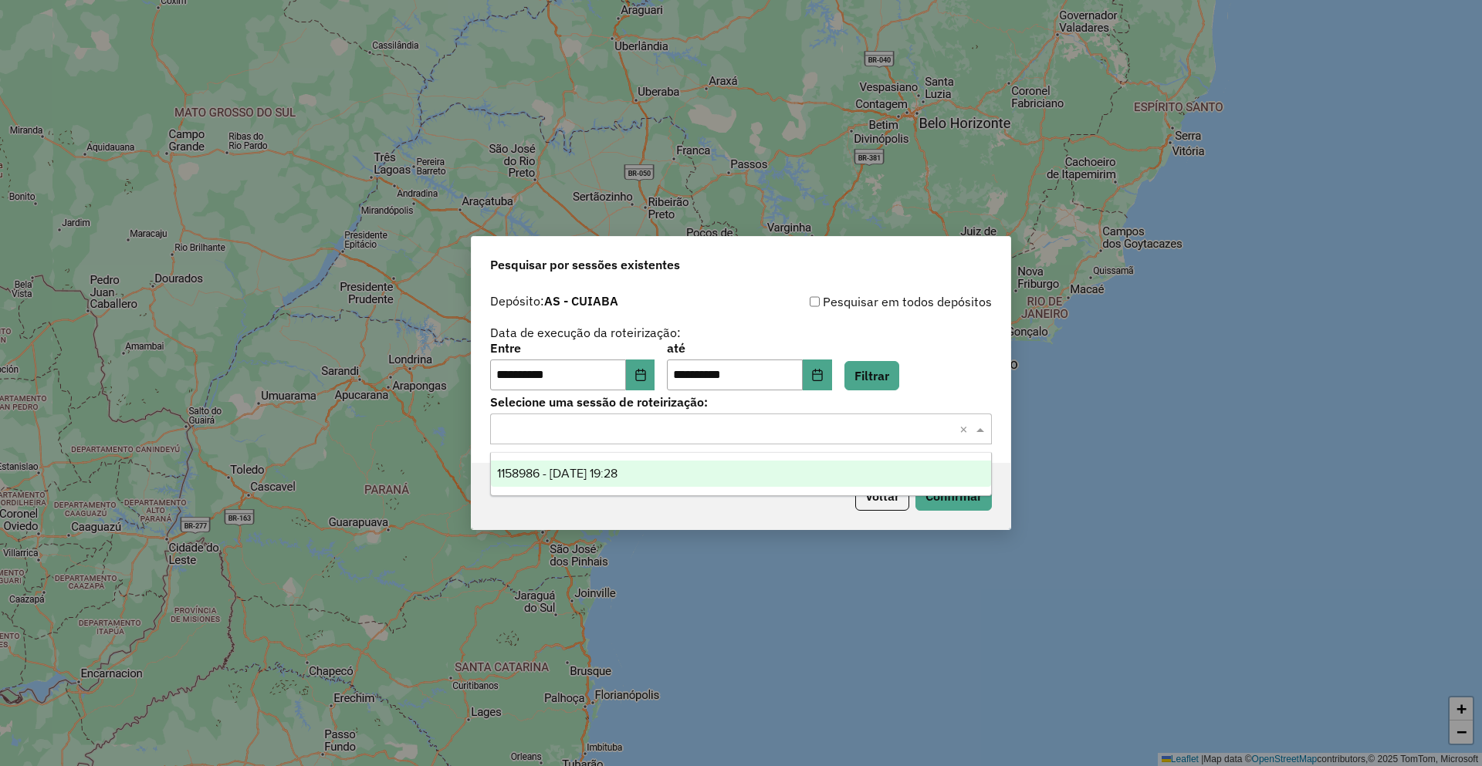
click at [650, 476] on div "1158986 - 10/06/2025 19:28" at bounding box center [741, 474] width 500 height 26
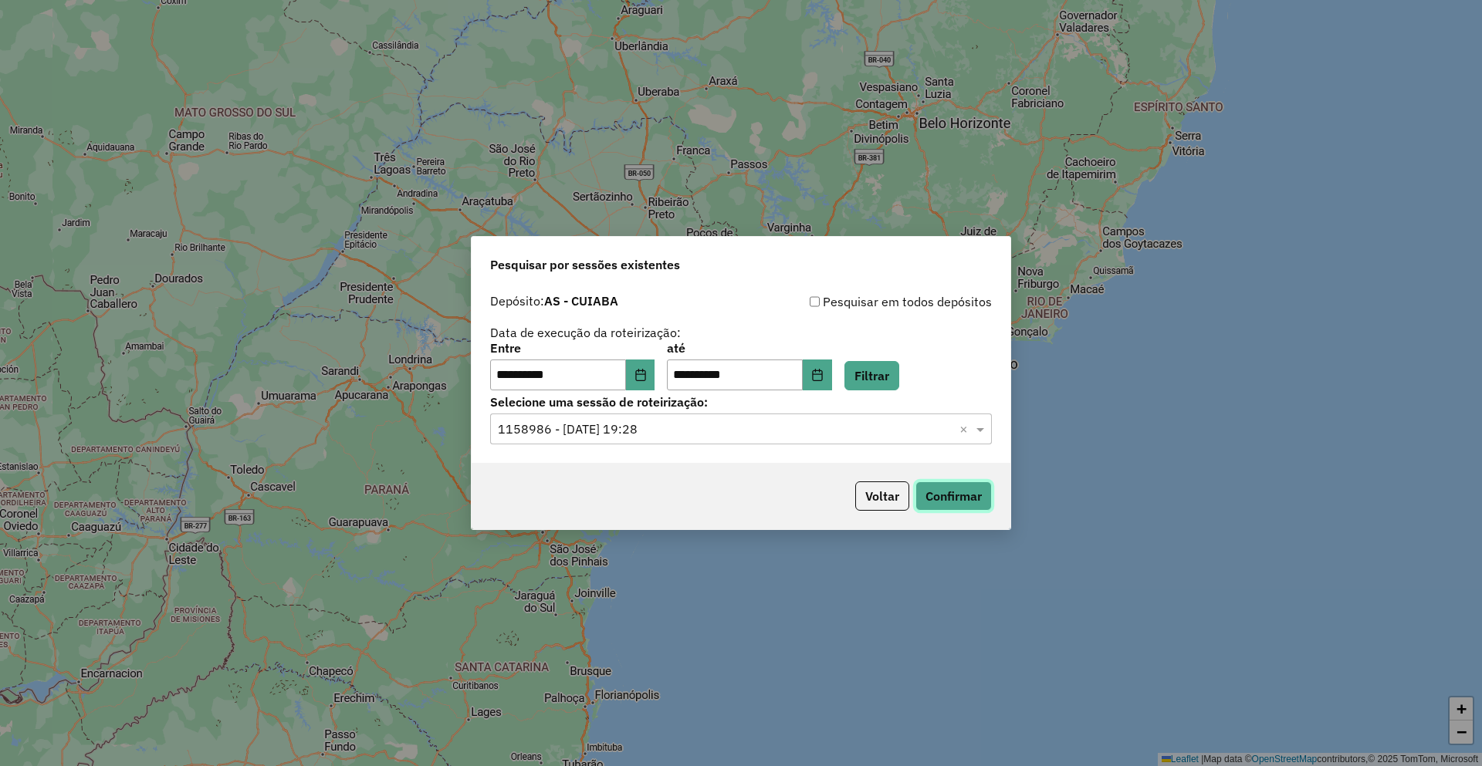
click at [956, 491] on button "Confirmar" at bounding box center [953, 496] width 76 height 29
click at [956, 509] on button "Confirmar" at bounding box center [953, 496] width 76 height 29
click at [958, 496] on button "Confirmar" at bounding box center [953, 496] width 76 height 29
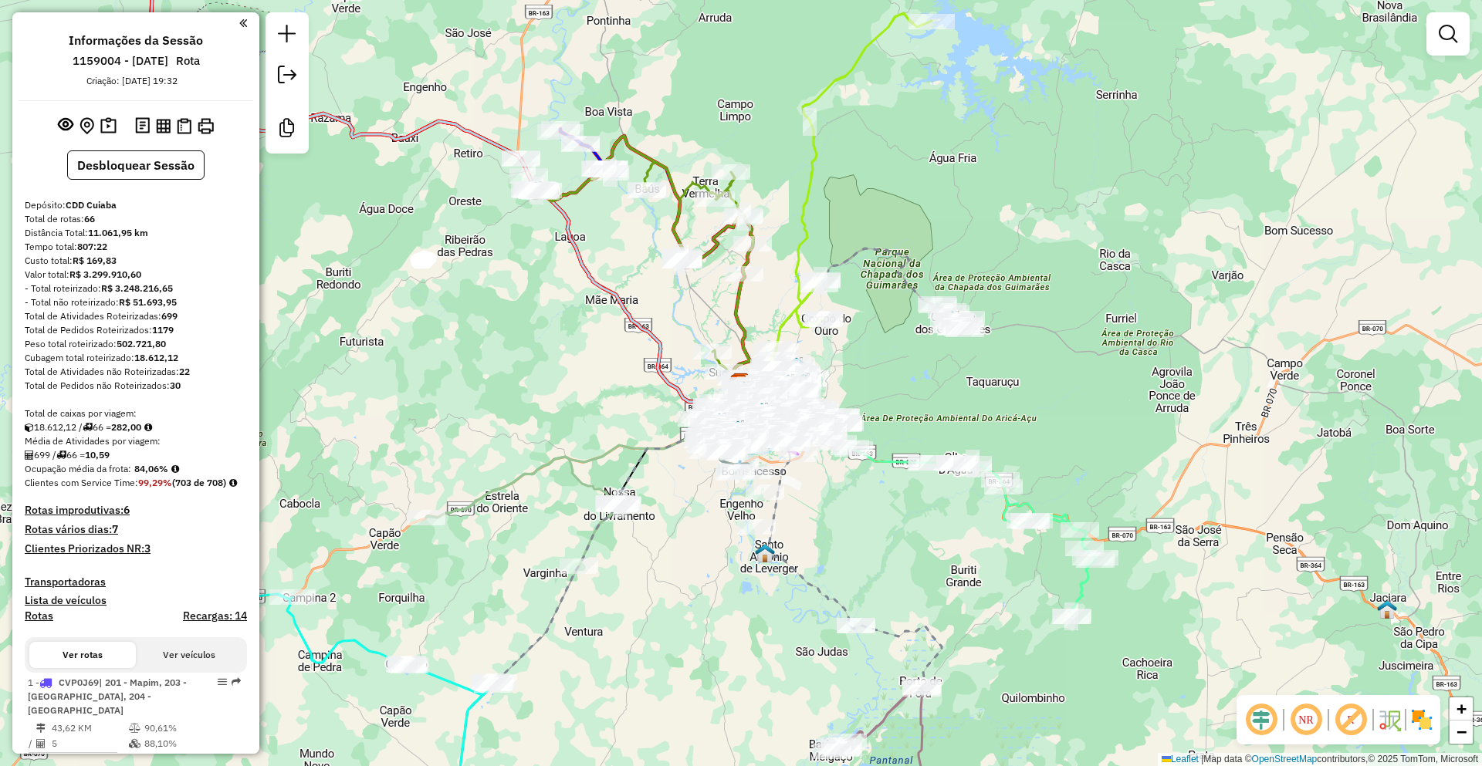
click at [1114, 333] on div "Janela de atendimento Grade de atendimento Capacidade Transportadoras Veículos …" at bounding box center [741, 383] width 1482 height 766
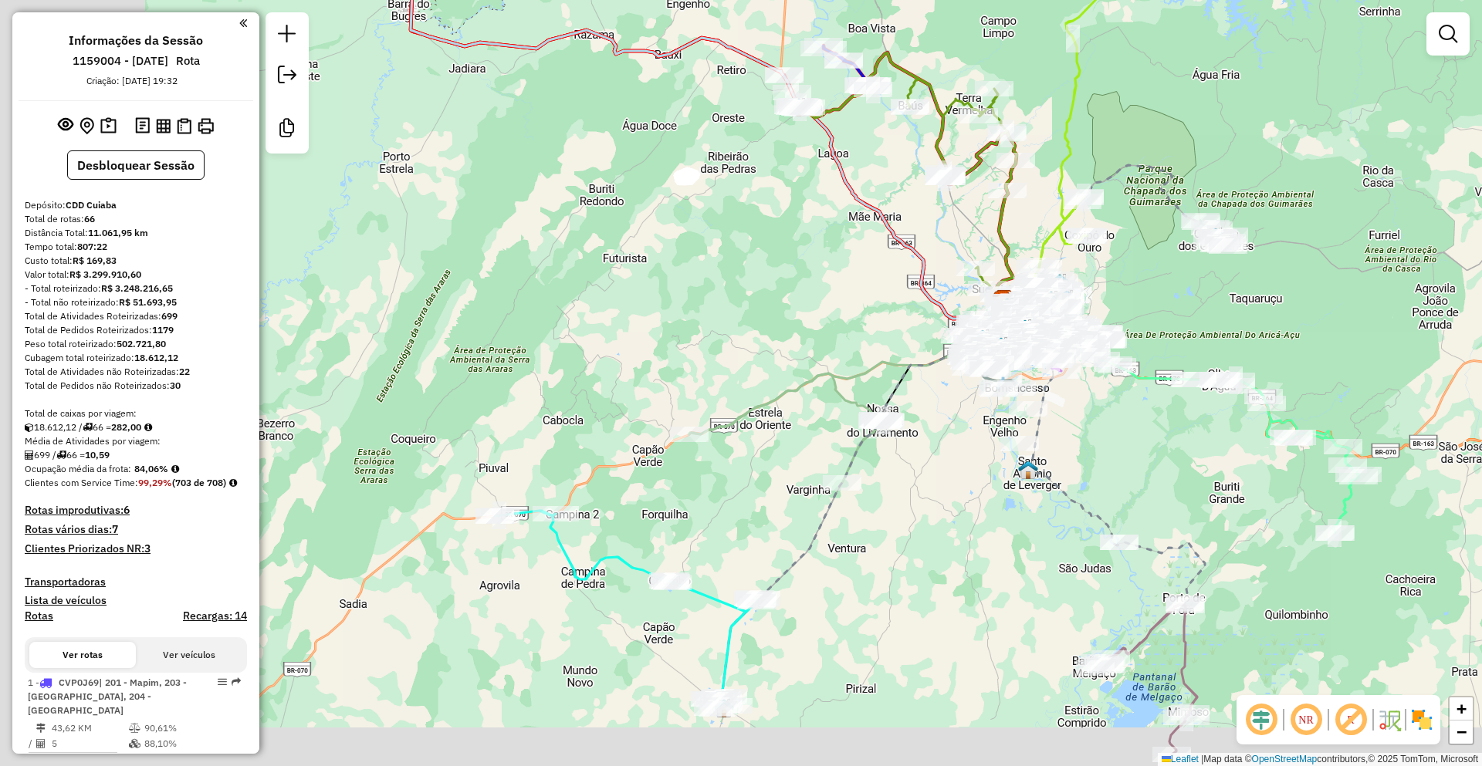
drag, startPoint x: 831, startPoint y: 532, endPoint x: 975, endPoint y: 497, distance: 147.7
click at [975, 497] on div "Janela de atendimento Grade de atendimento Capacidade Transportadoras Veículos …" at bounding box center [741, 383] width 1482 height 766
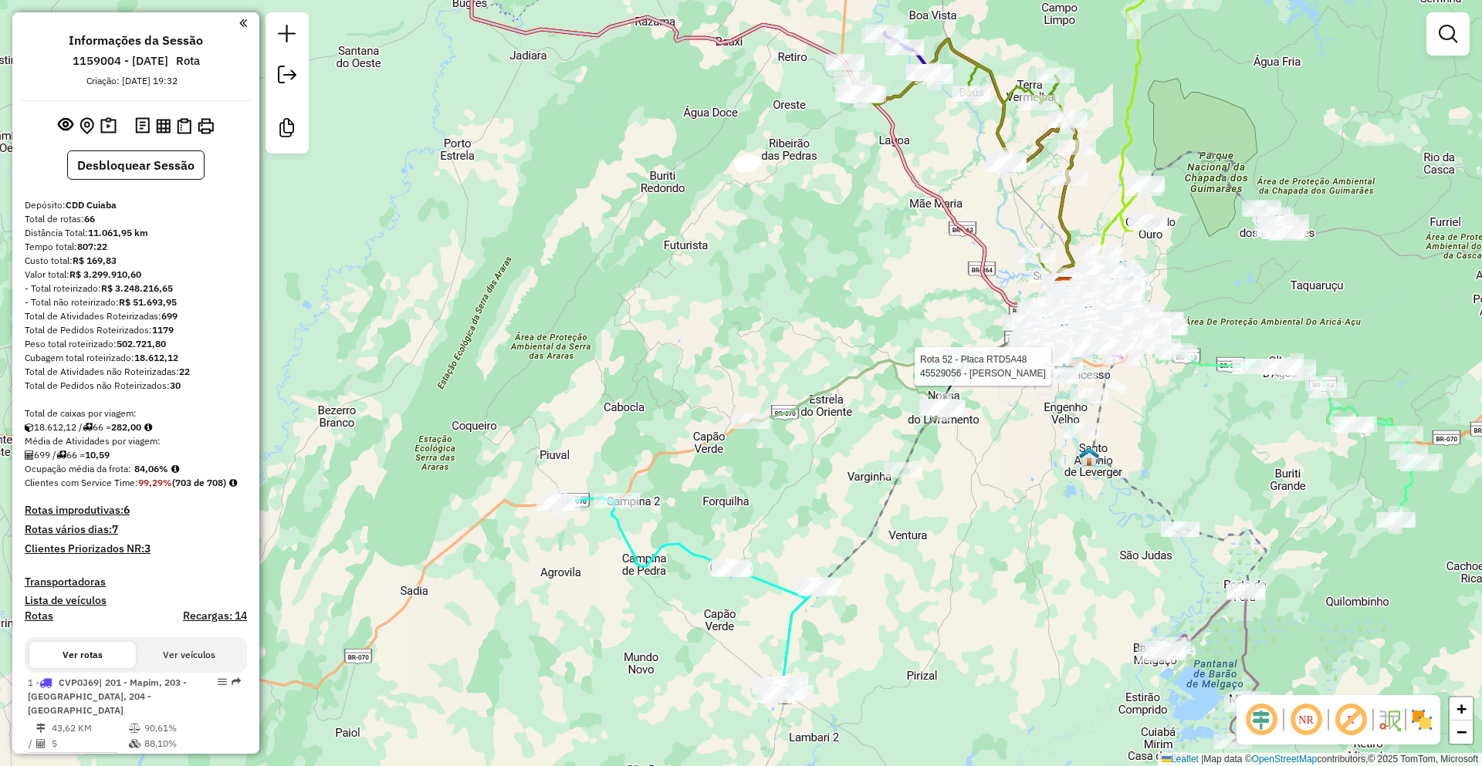
click at [903, 485] on icon at bounding box center [928, 490] width 290 height 409
select select "**********"
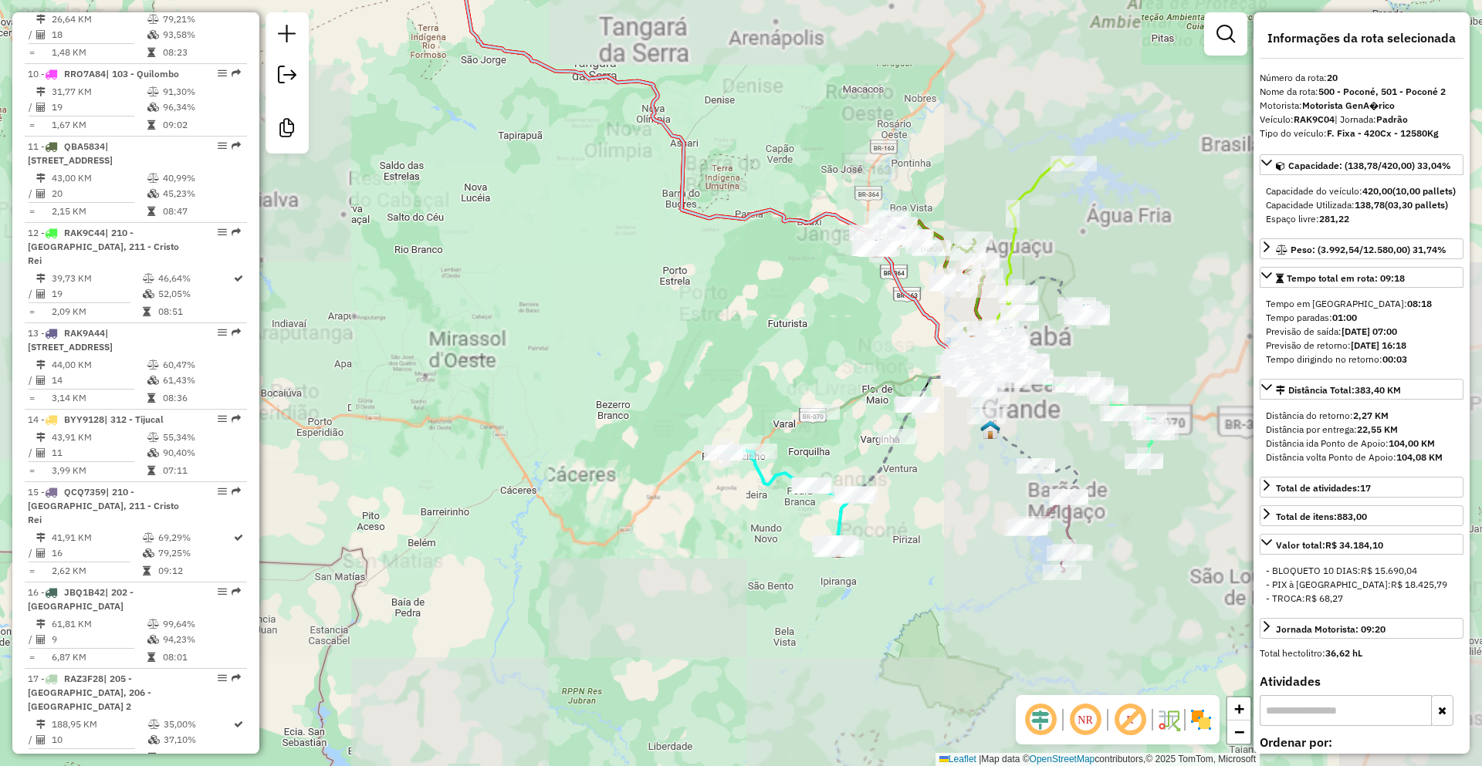
scroll to position [2254, 0]
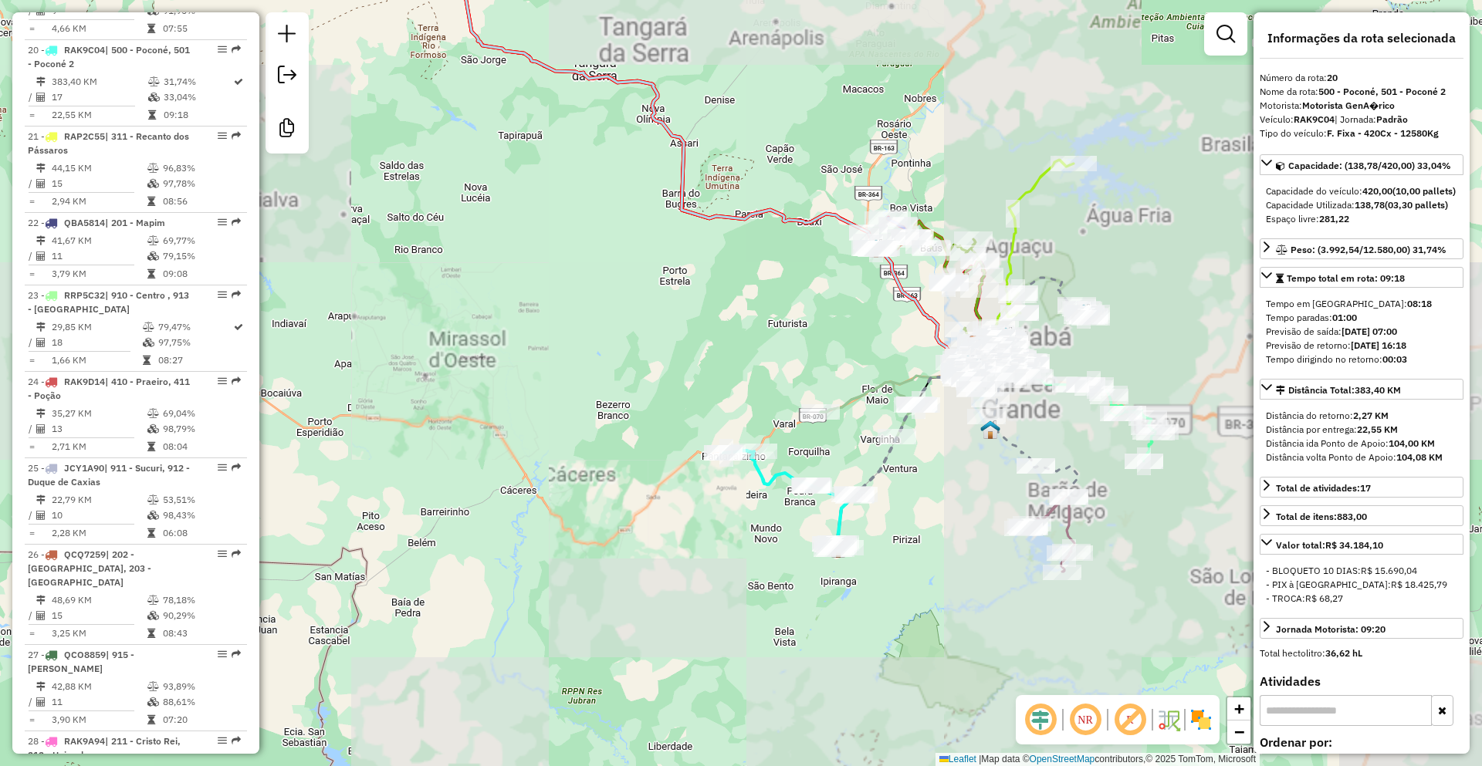
click at [1064, 432] on div "Janela de atendimento Grade de atendimento Capacidade Transportadoras Veículos …" at bounding box center [741, 383] width 1482 height 766
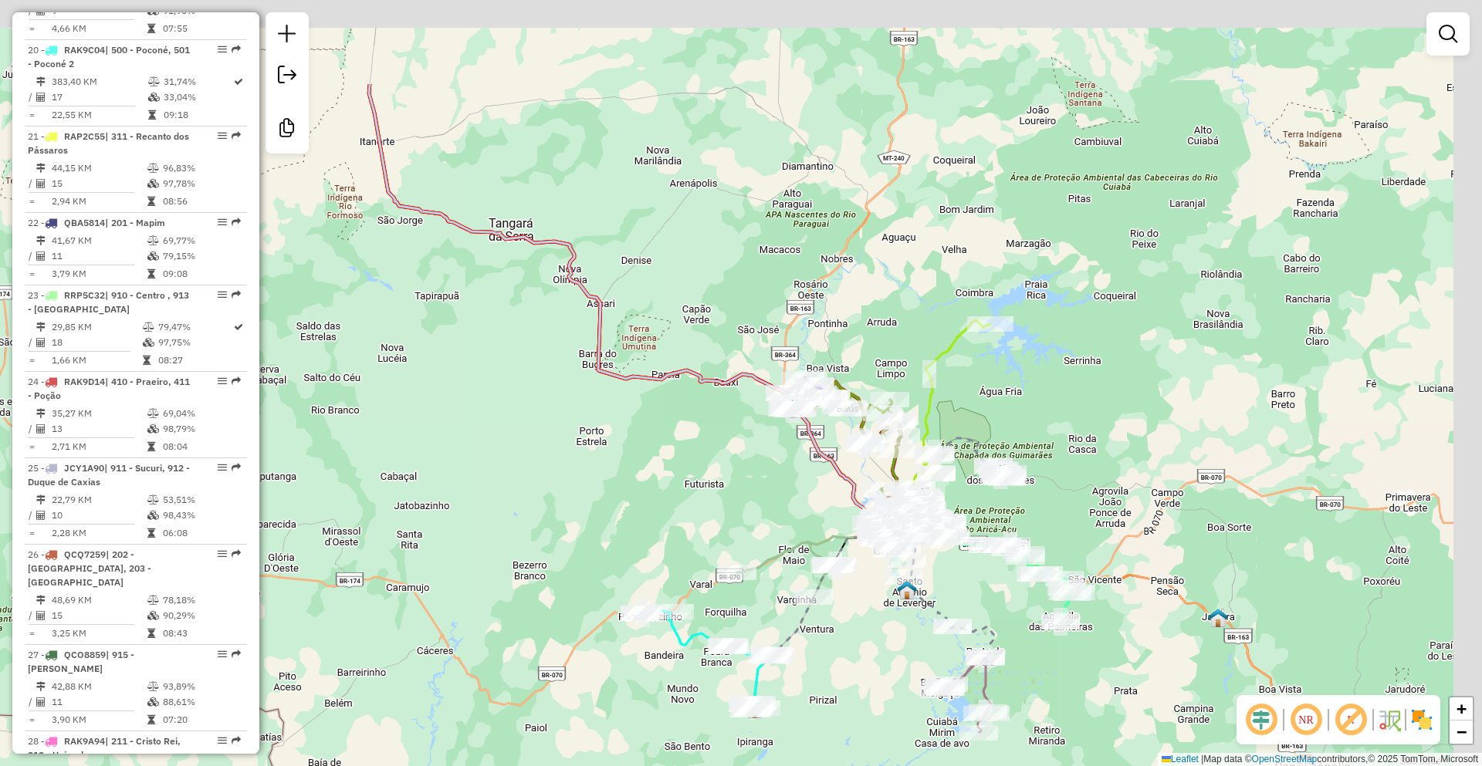
drag, startPoint x: 1076, startPoint y: 428, endPoint x: 962, endPoint y: 586, distance: 195.3
click at [989, 598] on div "Janela de atendimento Grade de atendimento Capacidade Transportadoras Veículos …" at bounding box center [741, 383] width 1482 height 766
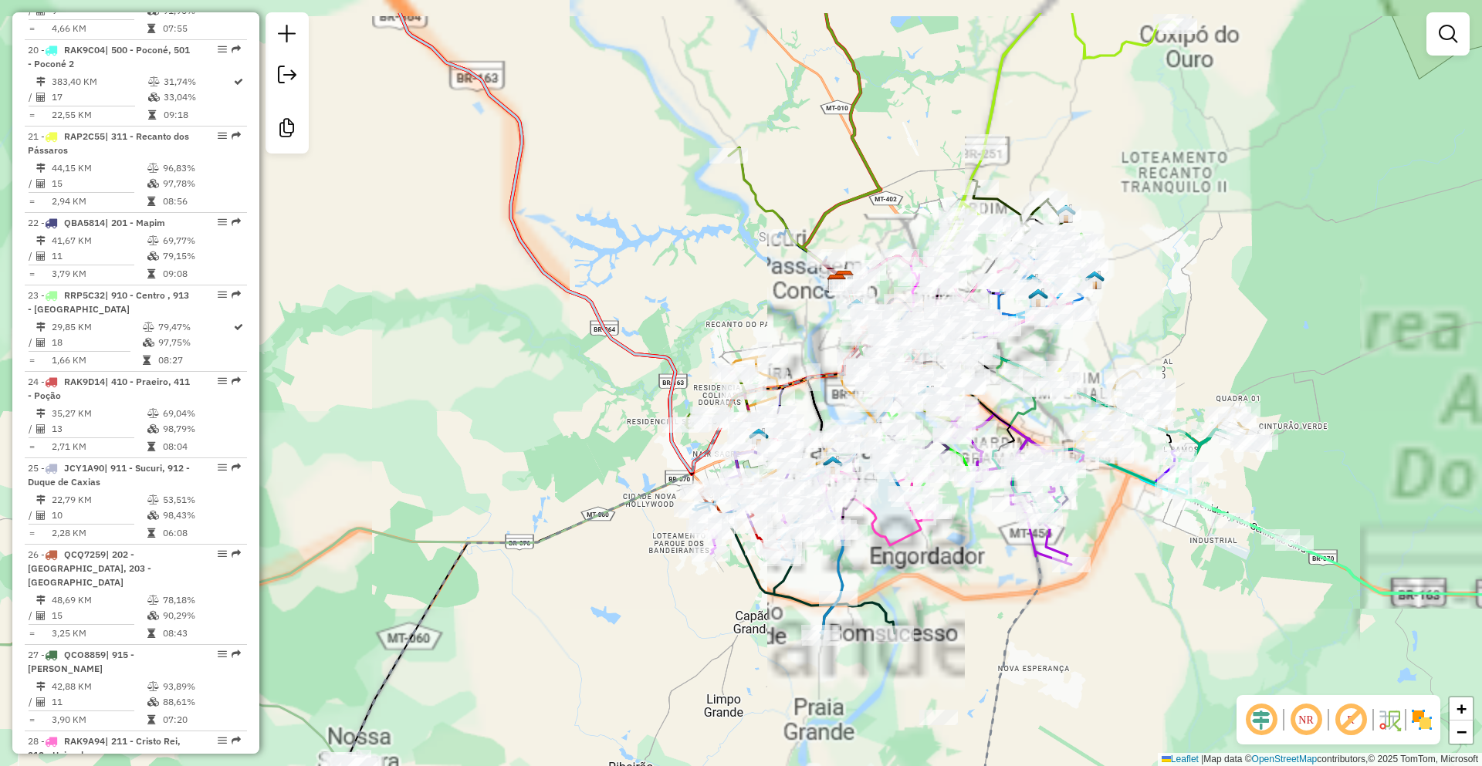
drag, startPoint x: 1217, startPoint y: 497, endPoint x: 1121, endPoint y: 639, distance: 171.2
click at [1121, 639] on div "Janela de atendimento Grade de atendimento Capacidade Transportadoras Veículos …" at bounding box center [741, 383] width 1482 height 766
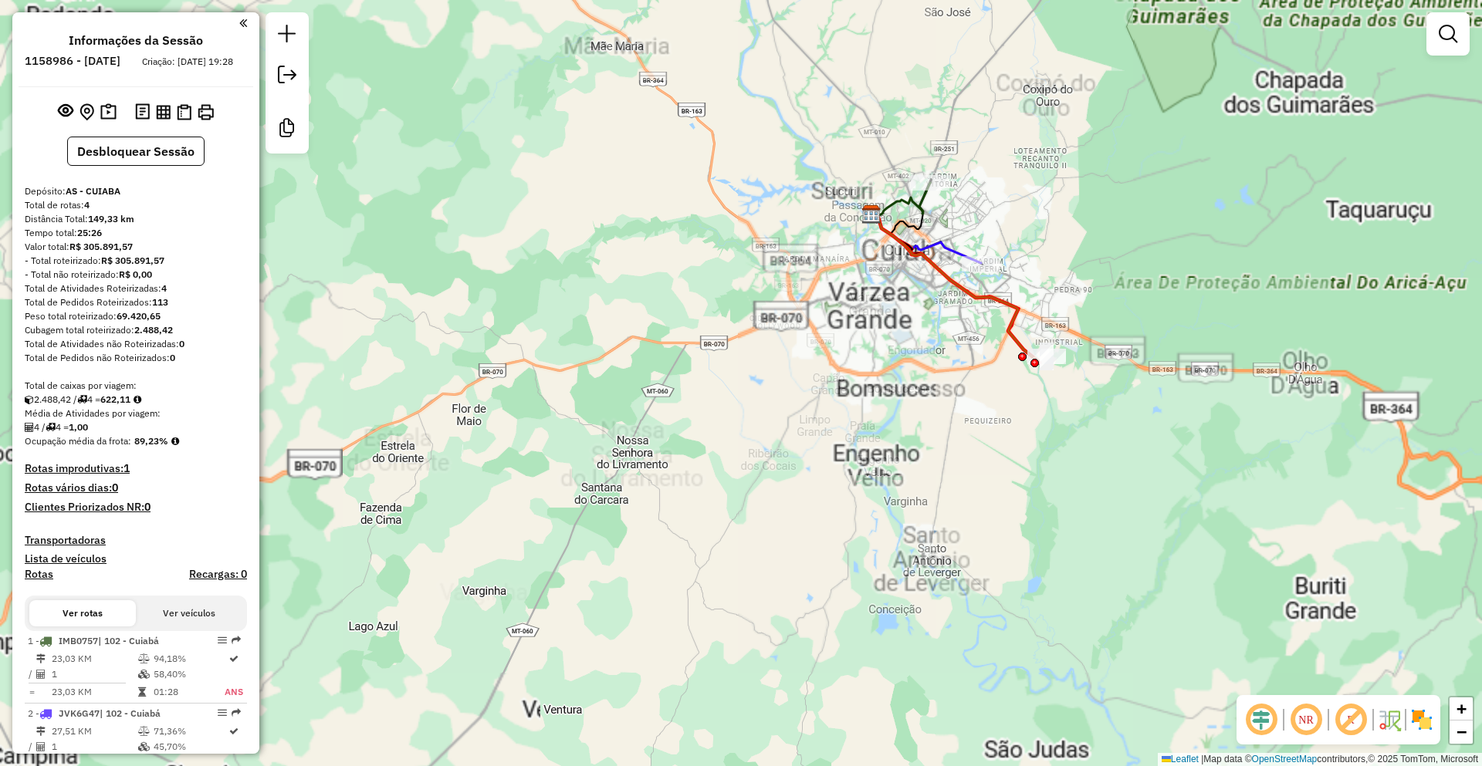
drag, startPoint x: 1155, startPoint y: 252, endPoint x: 1099, endPoint y: 395, distance: 153.5
click at [1099, 395] on div "Janela de atendimento Grade de atendimento Capacidade Transportadoras Veículos …" at bounding box center [741, 383] width 1482 height 766
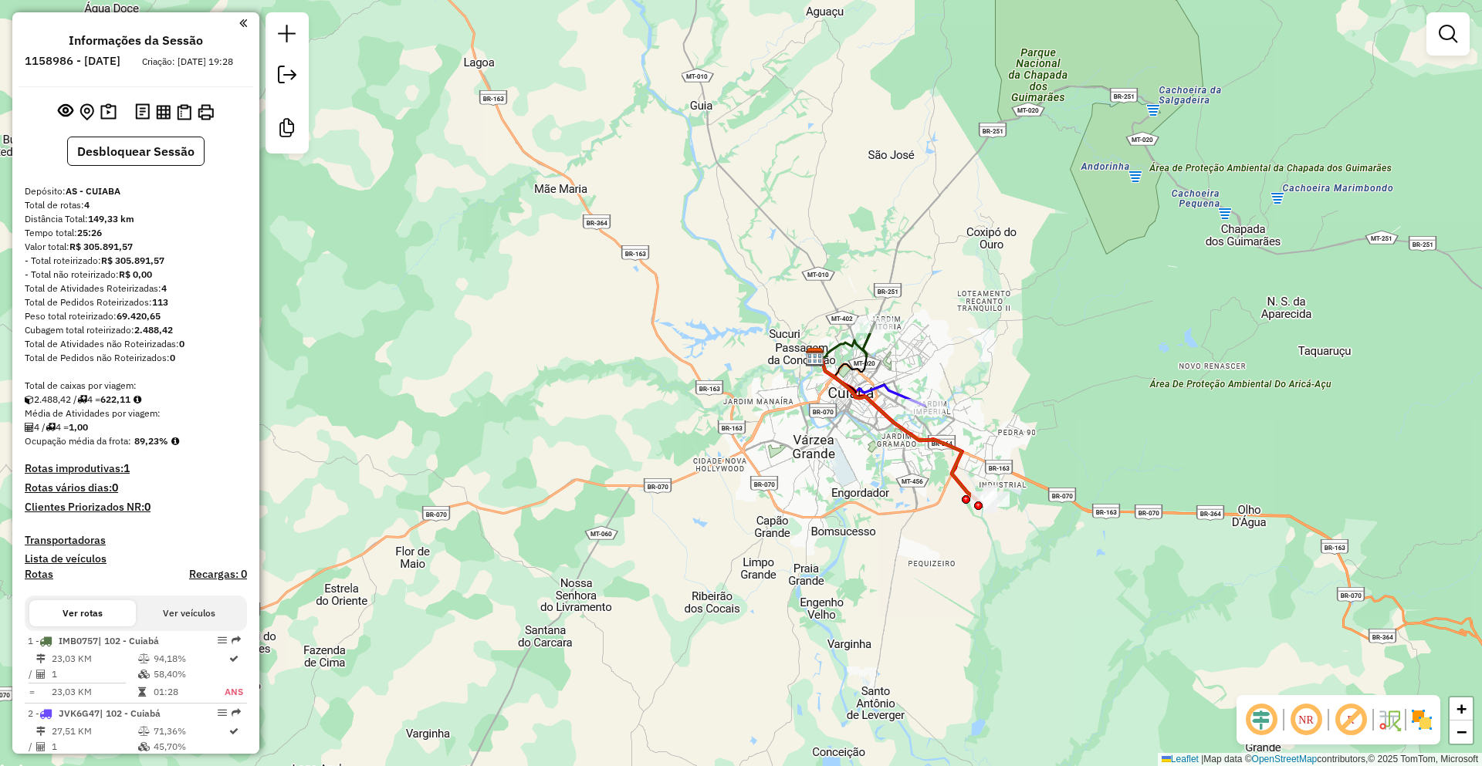
click at [884, 304] on div "Janela de atendimento Grade de atendimento Capacidade Transportadoras Veículos …" at bounding box center [741, 383] width 1482 height 766
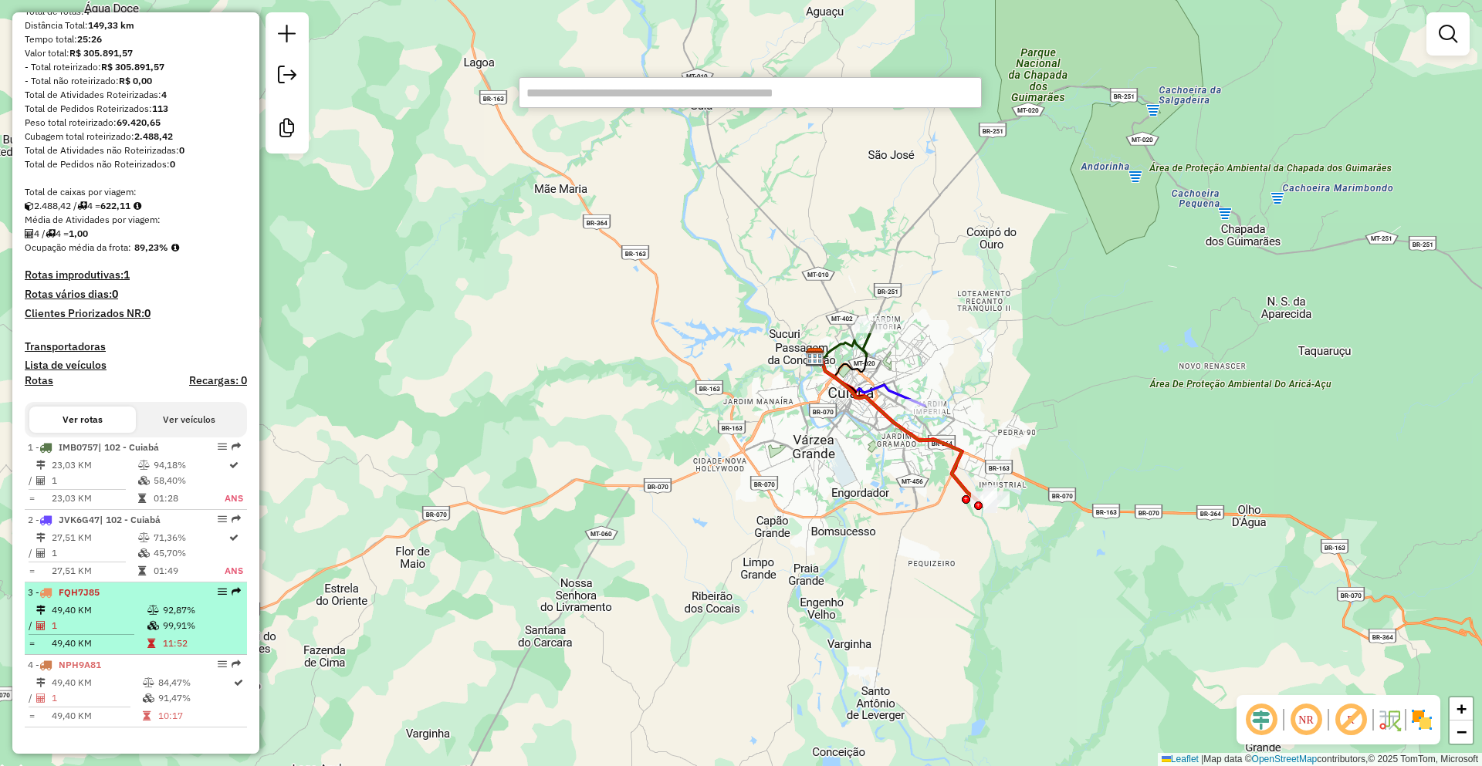
click at [78, 607] on td "49,40 KM" at bounding box center [99, 610] width 96 height 15
select select "**********"
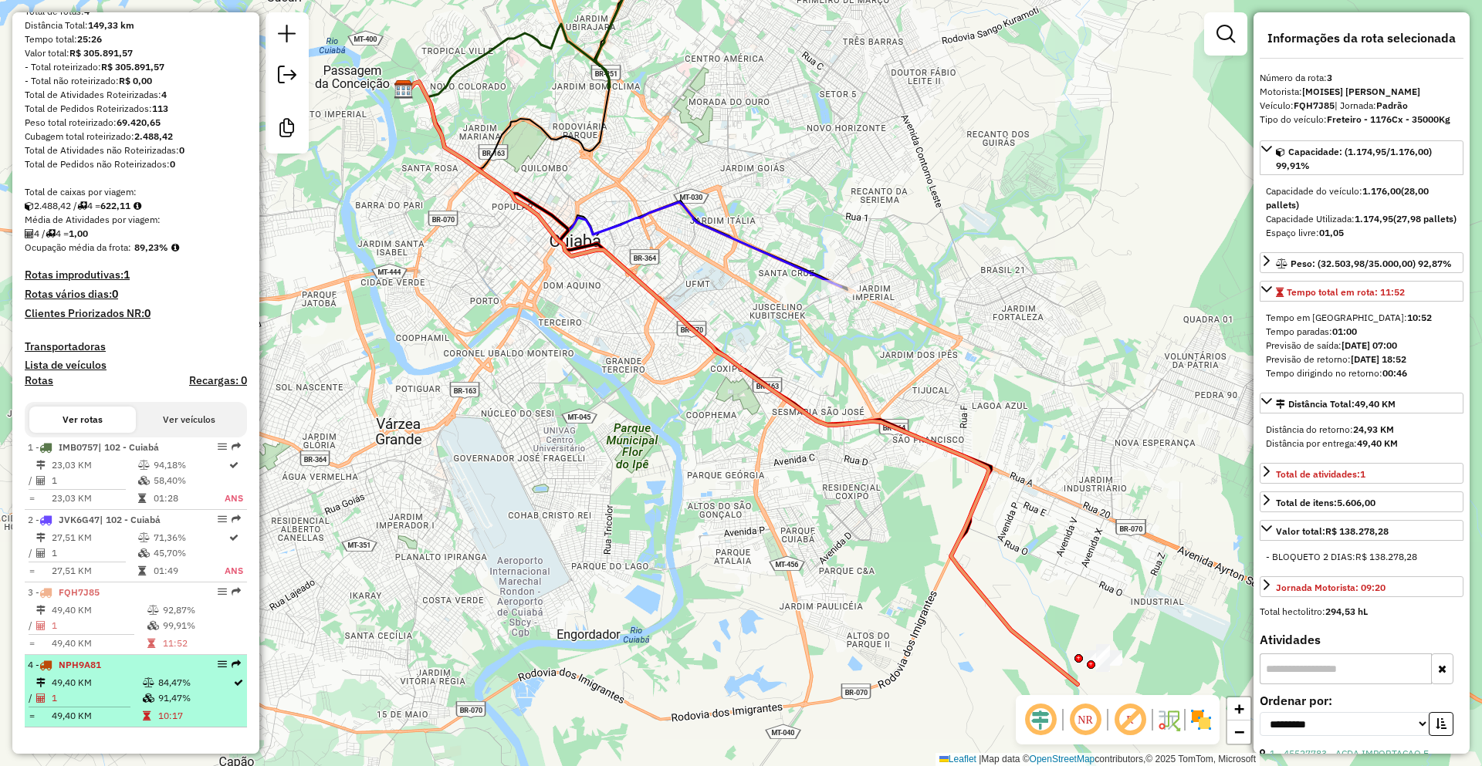
click at [109, 697] on td "1" at bounding box center [96, 698] width 91 height 15
